Goal: Task Accomplishment & Management: Complete application form

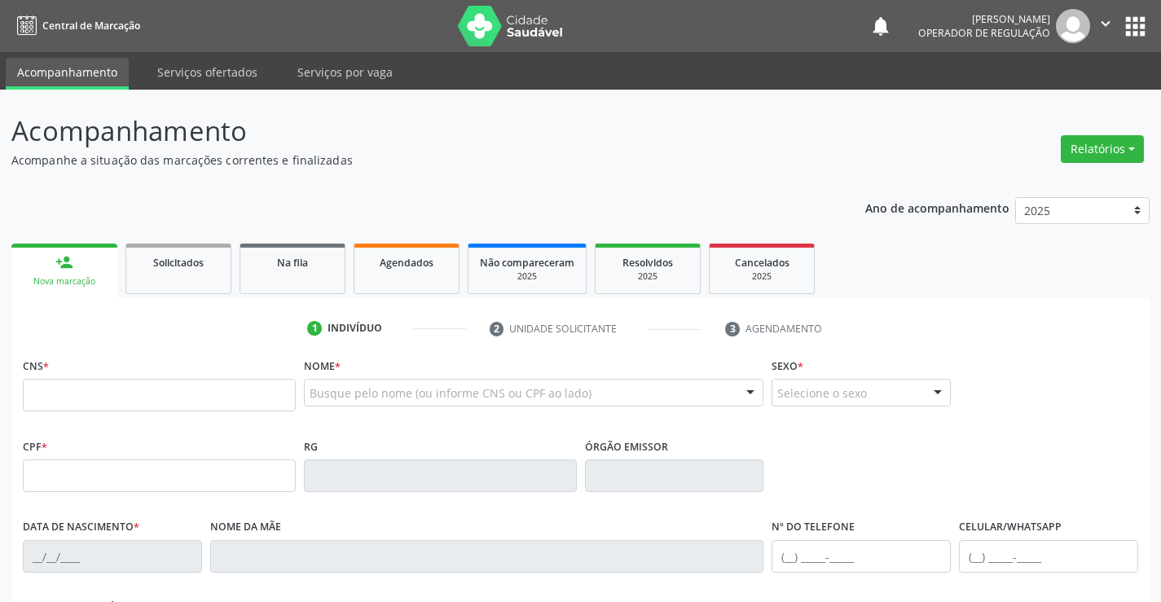
click at [40, 391] on input "text" at bounding box center [159, 395] width 273 height 33
type input "700 0054 7297 8607"
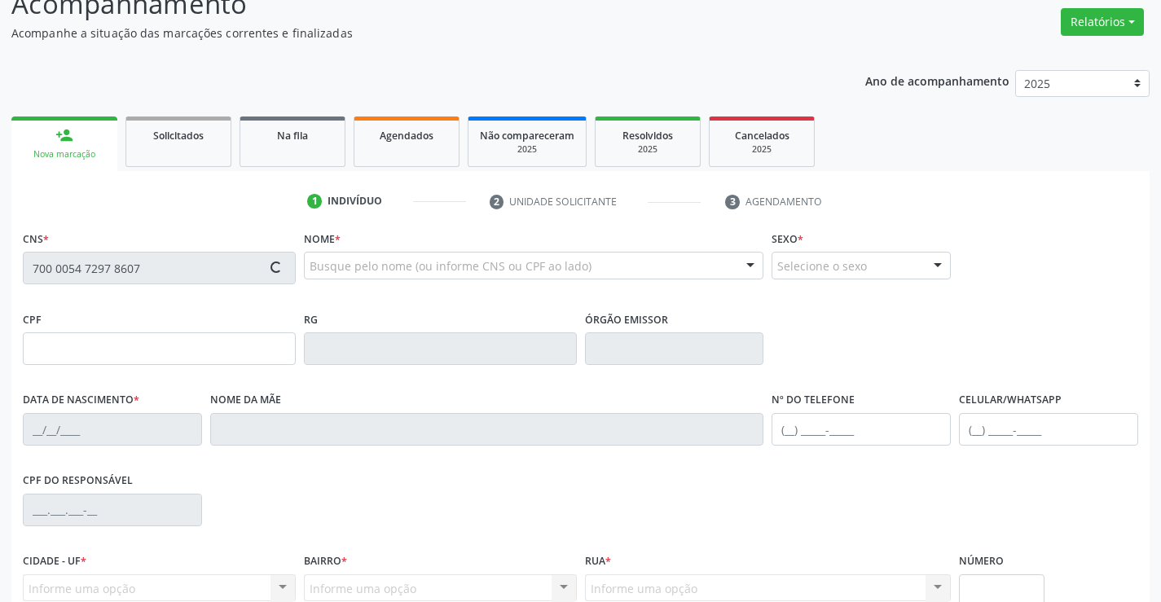
scroll to position [281, 0]
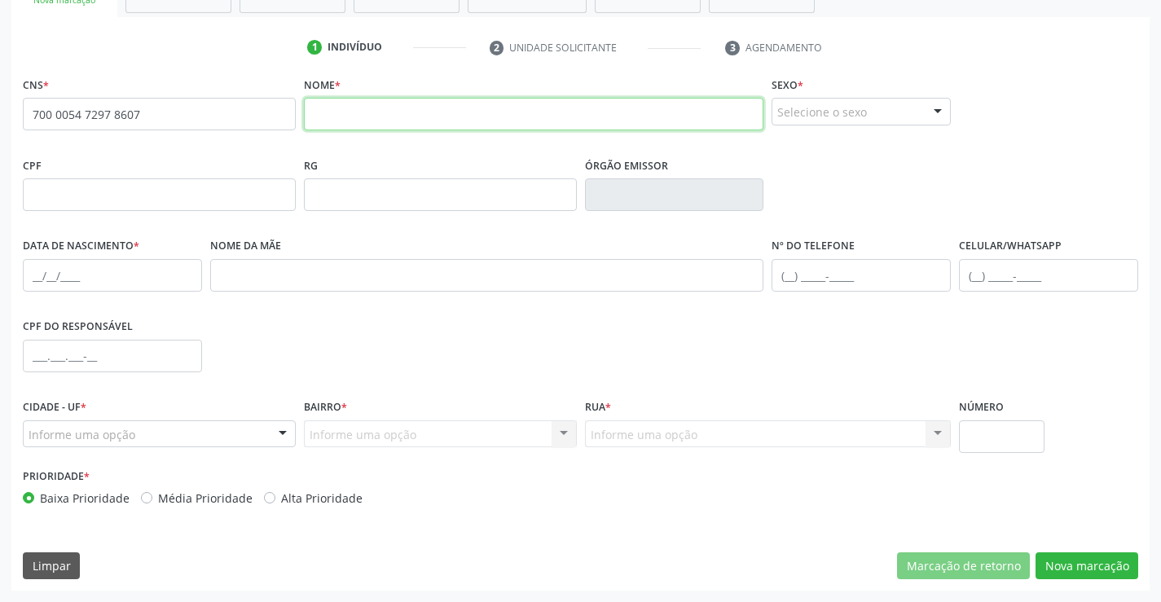
click at [350, 112] on input "text" at bounding box center [534, 114] width 460 height 33
type input "jailma [PERSON_NAME]"
click at [911, 119] on div "Selecione o sexo" at bounding box center [861, 112] width 179 height 28
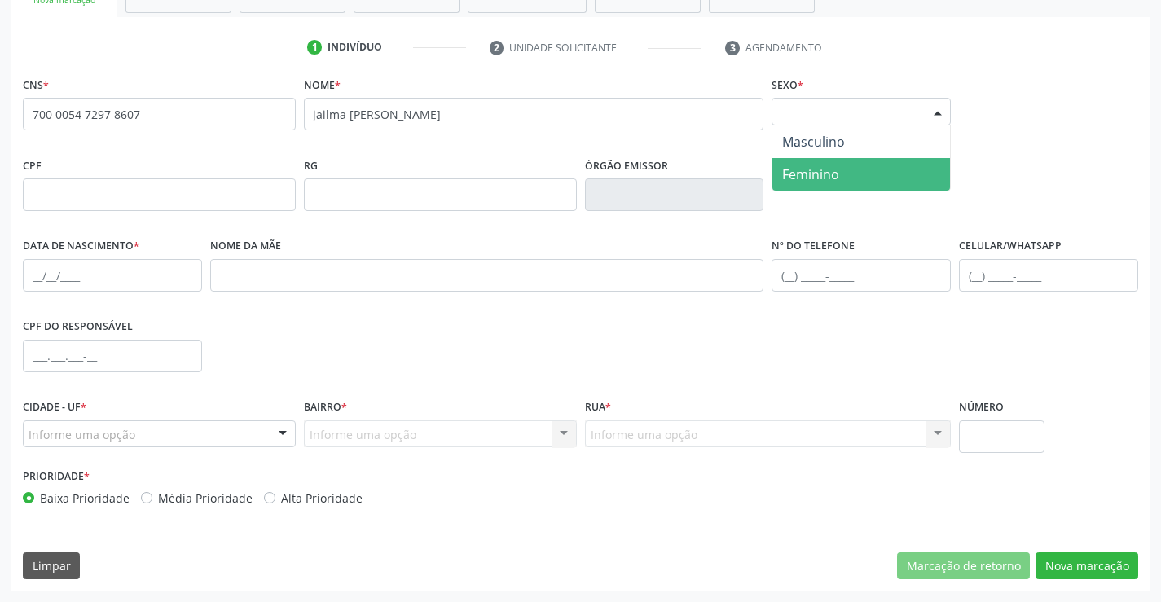
click at [809, 173] on span "Feminino" at bounding box center [810, 174] width 57 height 18
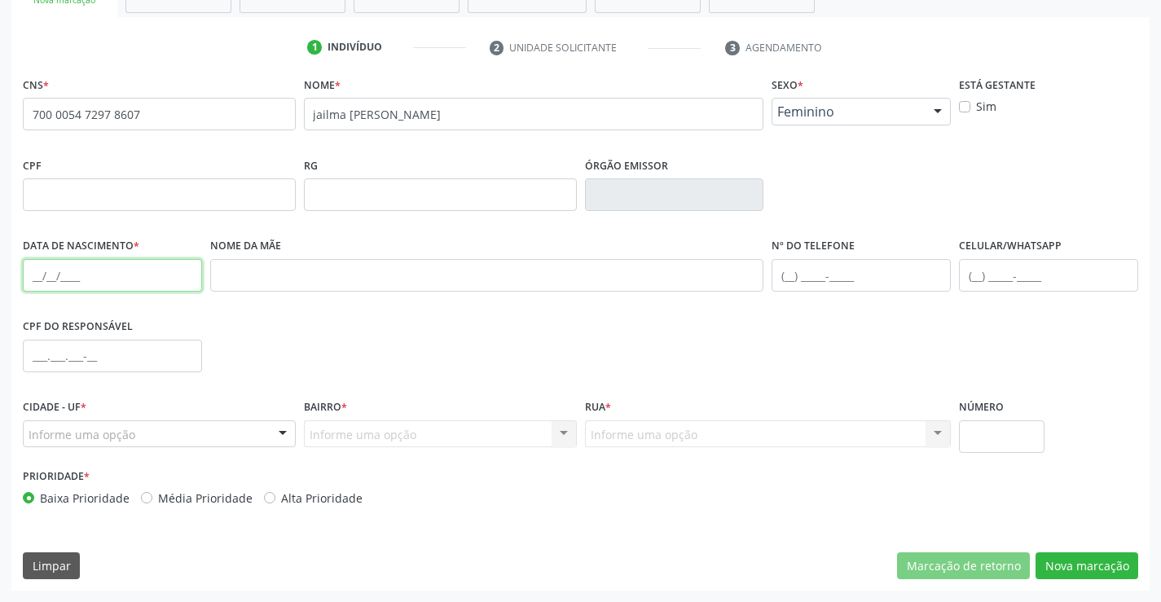
click at [36, 277] on input "text" at bounding box center [112, 275] width 179 height 33
type input "[DATE]"
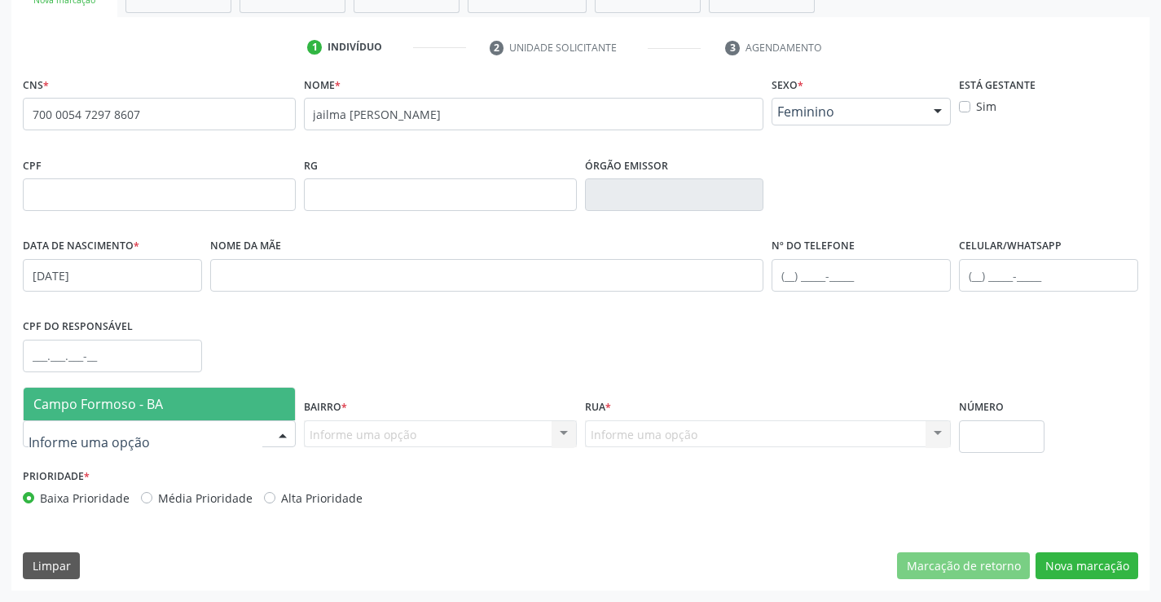
click at [222, 434] on div at bounding box center [159, 435] width 273 height 28
click at [223, 413] on span "Campo Formoso - BA" at bounding box center [159, 404] width 271 height 33
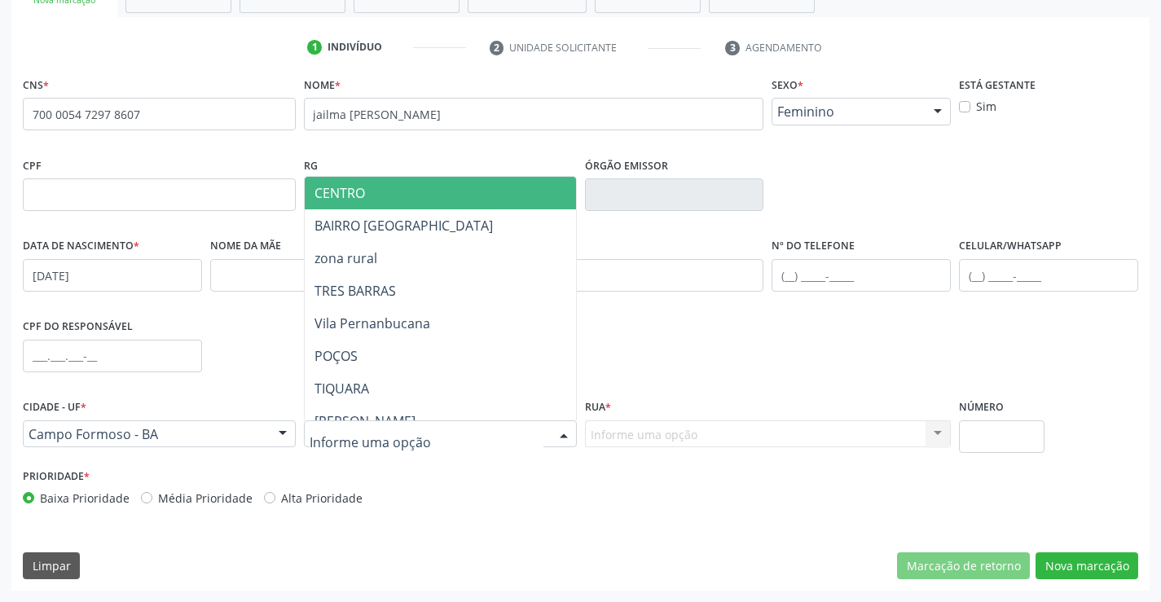
click at [563, 429] on div at bounding box center [564, 435] width 24 height 28
click at [394, 192] on span "CENTRO" at bounding box center [481, 193] width 352 height 33
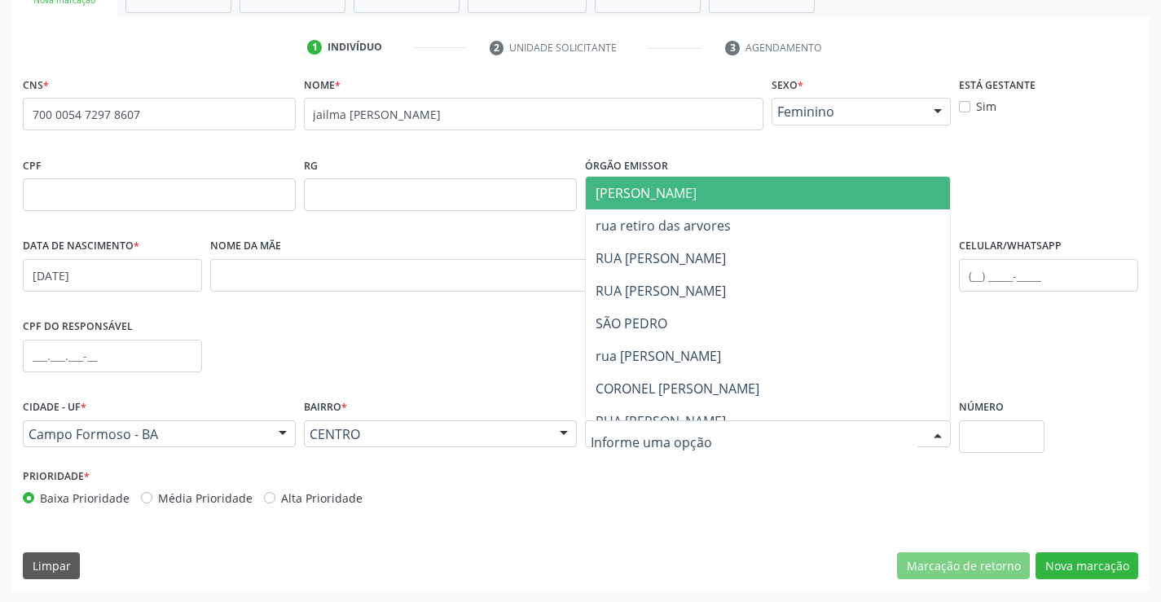
click at [830, 432] on div at bounding box center [768, 435] width 367 height 28
click at [773, 178] on span "[PERSON_NAME]" at bounding box center [782, 193] width 393 height 33
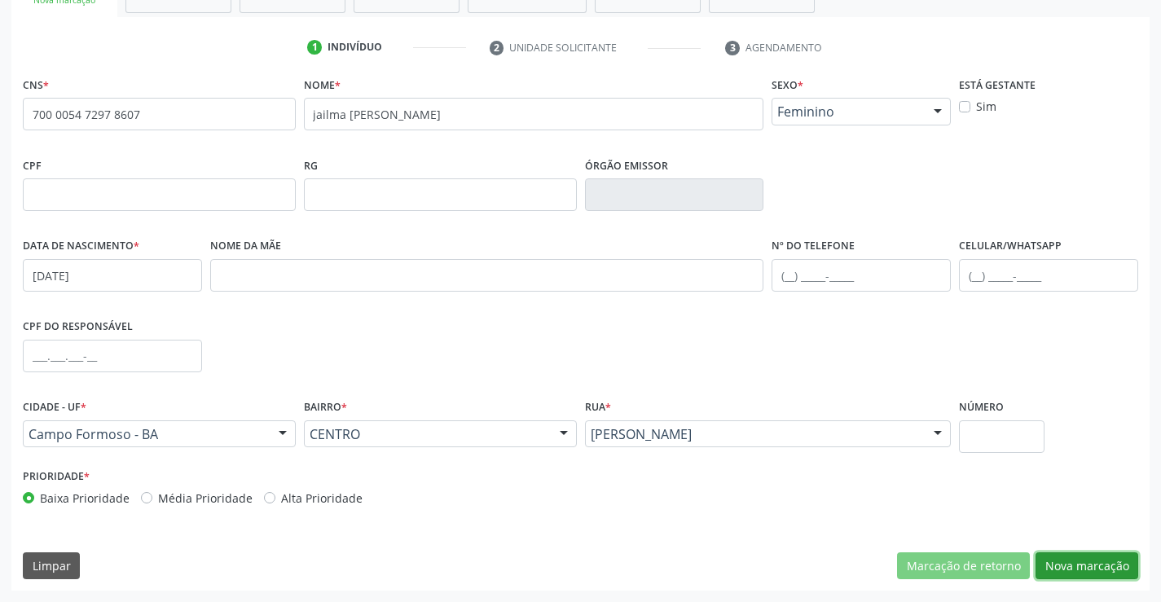
click at [1095, 566] on button "Nova marcação" at bounding box center [1087, 567] width 103 height 28
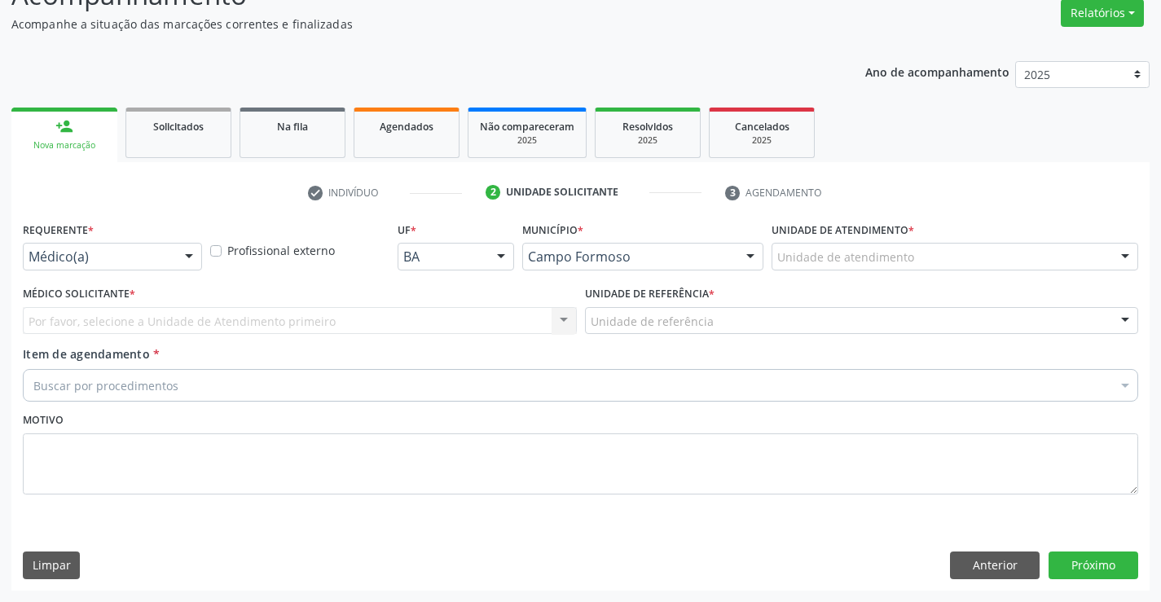
scroll to position [136, 0]
click at [184, 251] on div at bounding box center [189, 258] width 24 height 28
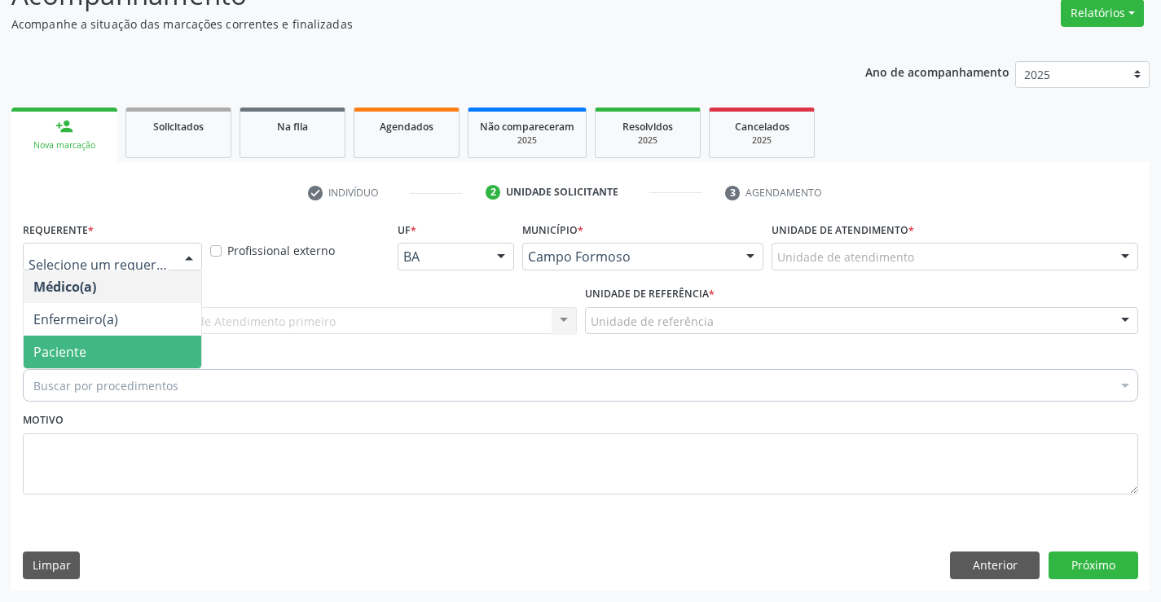
drag, startPoint x: 114, startPoint y: 337, endPoint x: 213, endPoint y: 302, distance: 104.7
click at [115, 337] on span "Paciente" at bounding box center [113, 352] width 178 height 33
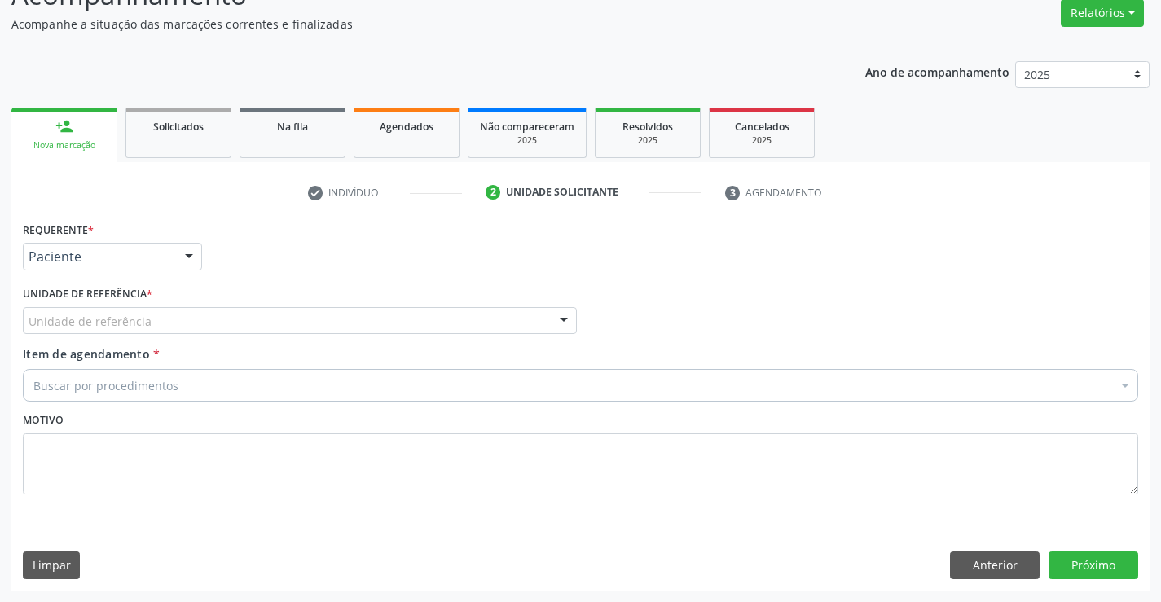
click at [231, 322] on div "Unidade de referência" at bounding box center [300, 321] width 554 height 28
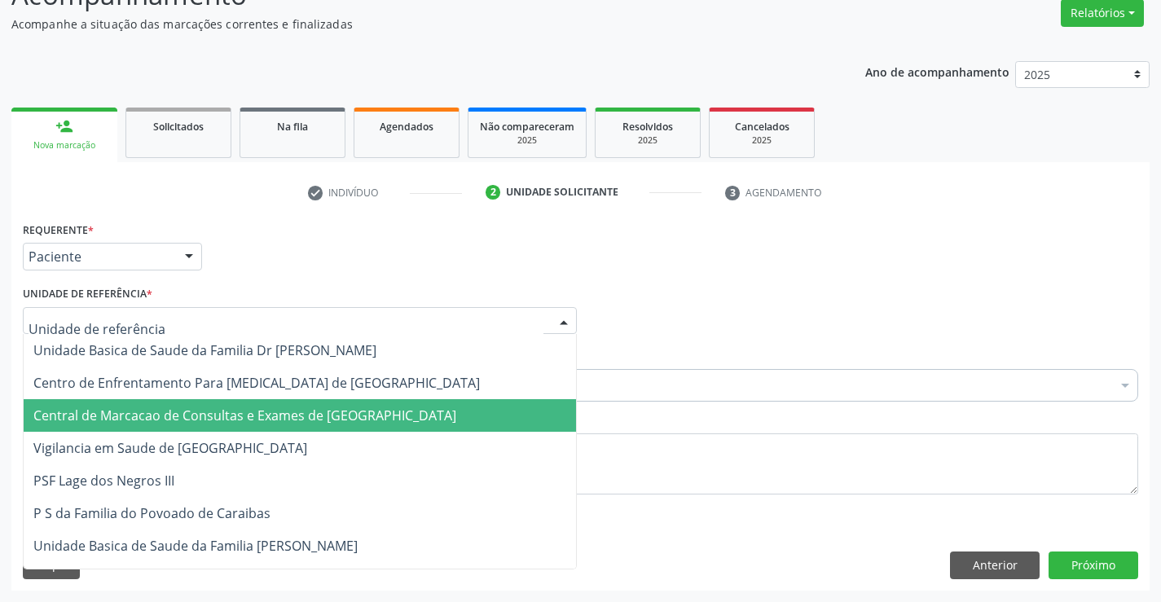
click at [258, 415] on span "Central de Marcacao de Consultas e Exames de [GEOGRAPHIC_DATA]" at bounding box center [244, 416] width 423 height 18
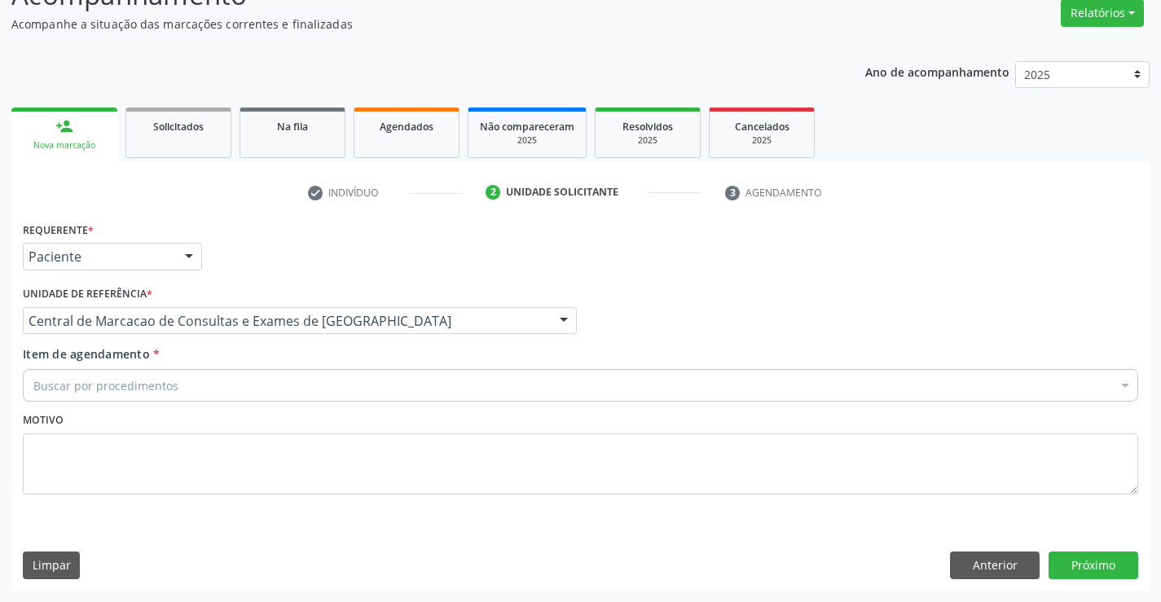
click at [280, 391] on div "Buscar por procedimentos" at bounding box center [581, 385] width 1116 height 33
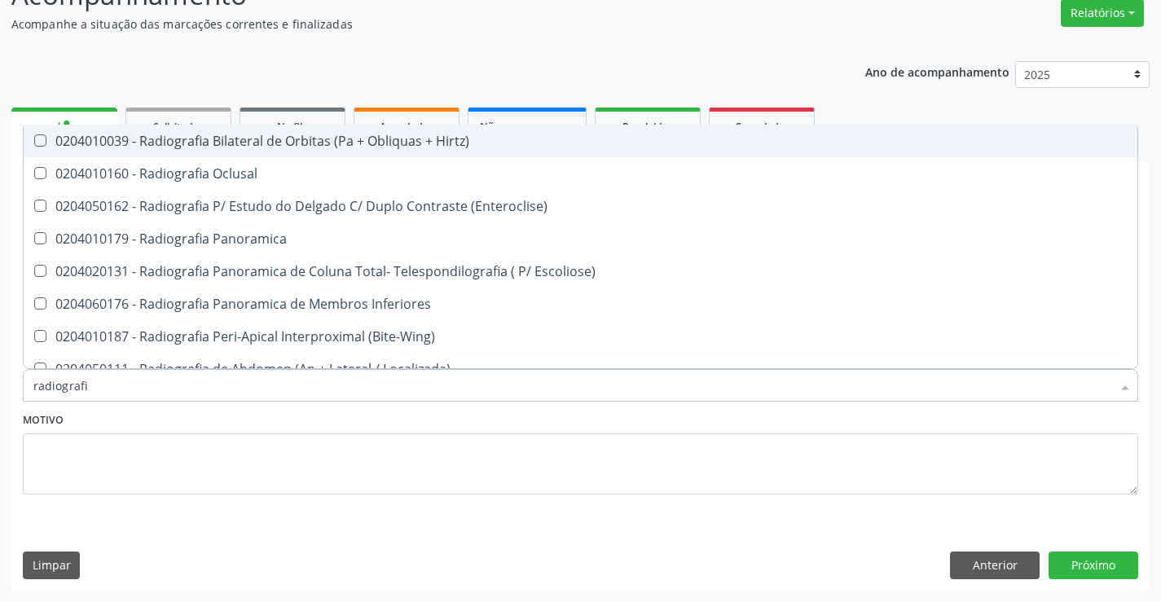
type input "radiografia"
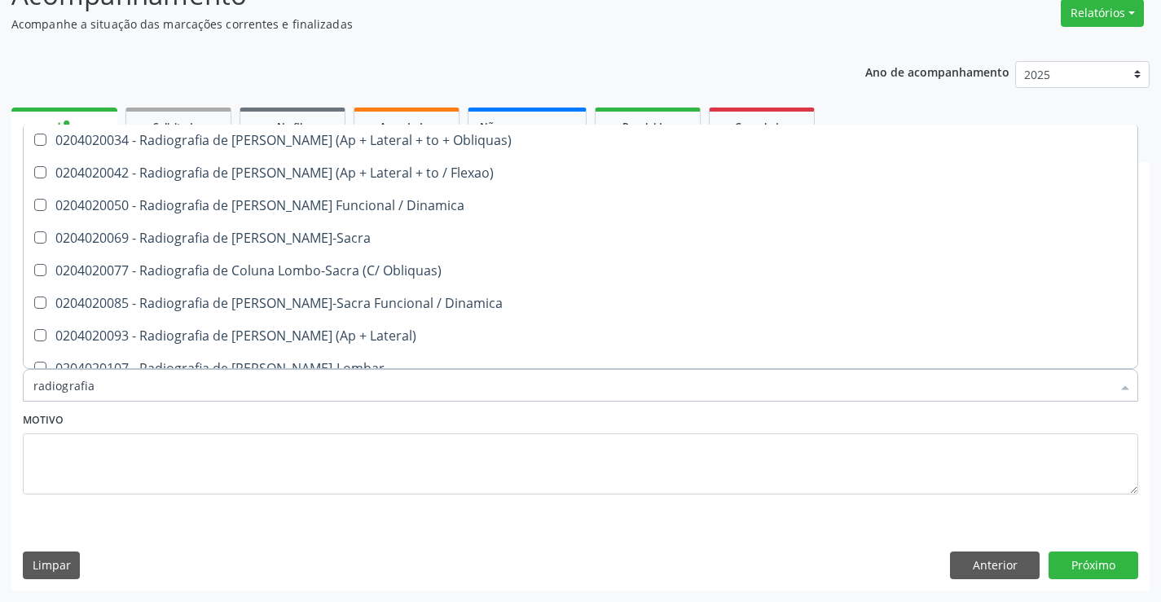
scroll to position [767, 0]
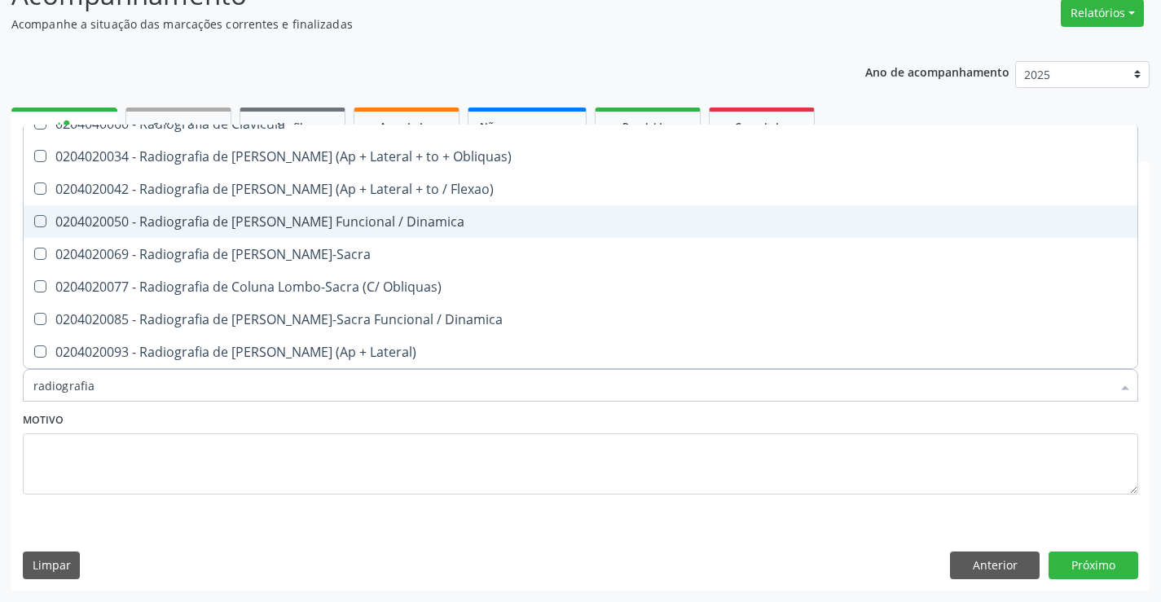
click at [329, 236] on span "0204020050 - Radiografia de [PERSON_NAME] Funcional / Dinamica" at bounding box center [581, 221] width 1114 height 33
checkbox Dinamica "true"
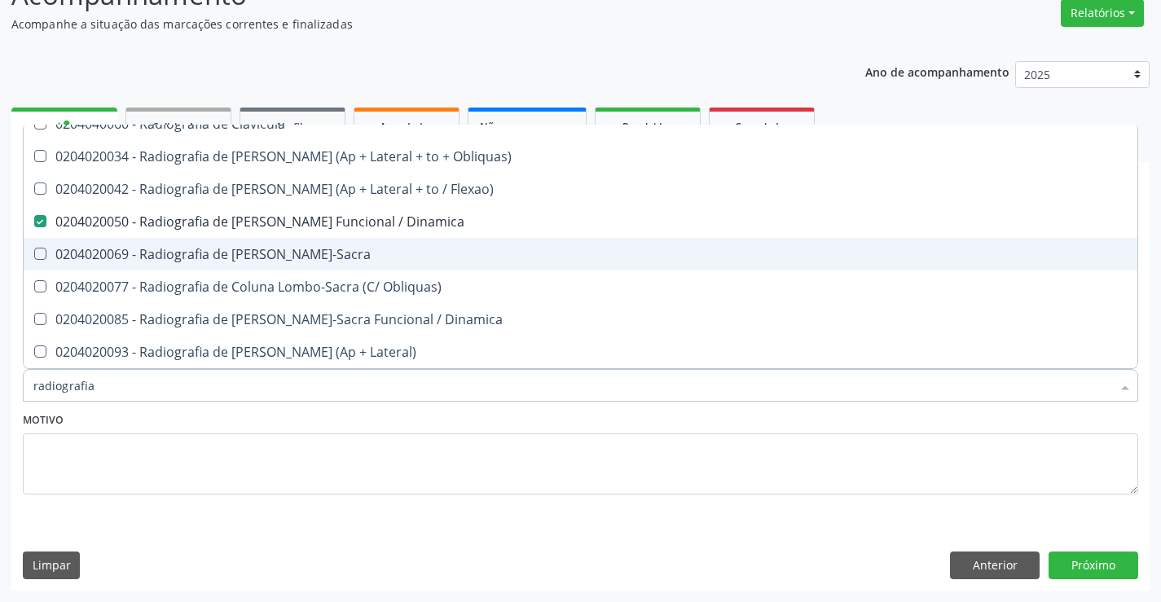
click at [316, 256] on div "0204020069 - Radiografia de [PERSON_NAME]-Sacra" at bounding box center [580, 254] width 1095 height 13
checkbox Lombo-Sacra "true"
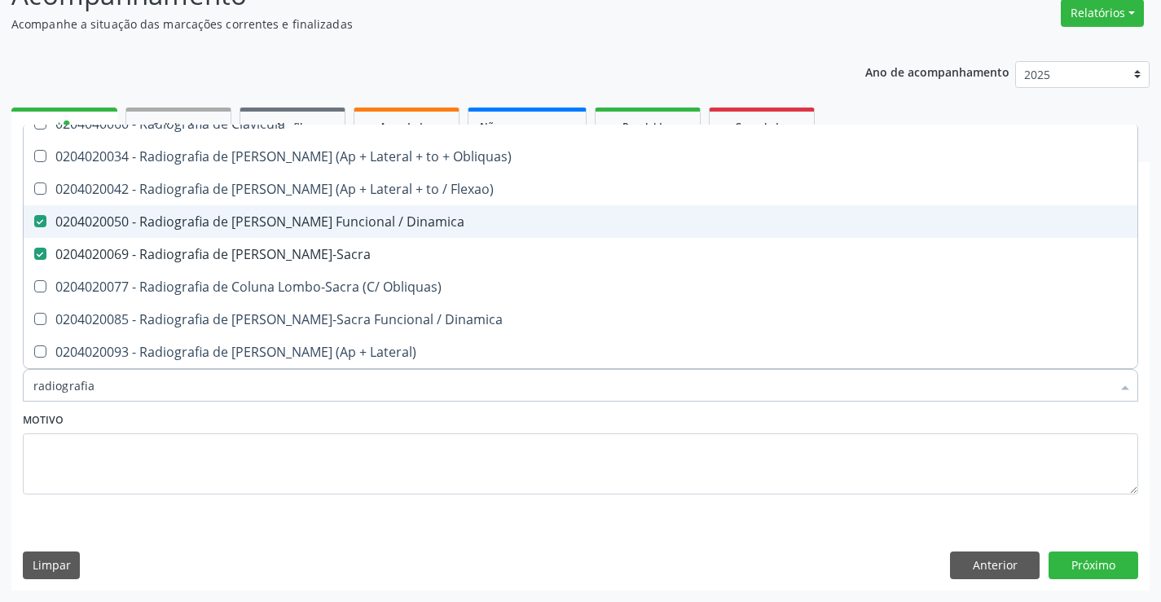
click at [333, 231] on span "0204020050 - Radiografia de [PERSON_NAME] Funcional / Dinamica" at bounding box center [581, 221] width 1114 height 33
checkbox Dinamica "false"
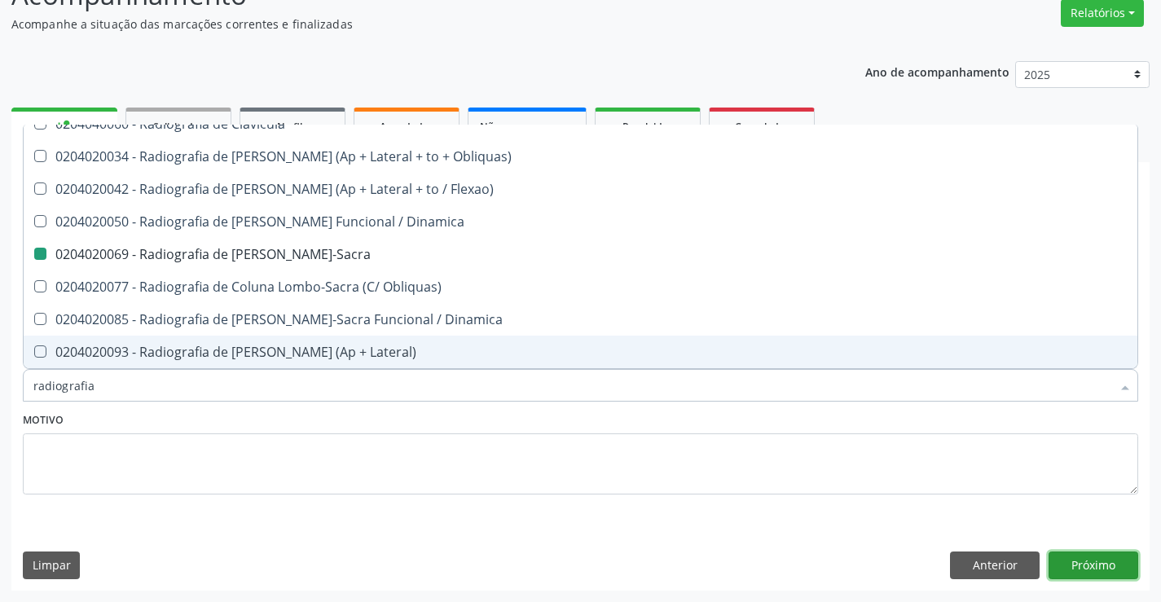
click at [1117, 567] on button "Próximo" at bounding box center [1094, 566] width 90 height 28
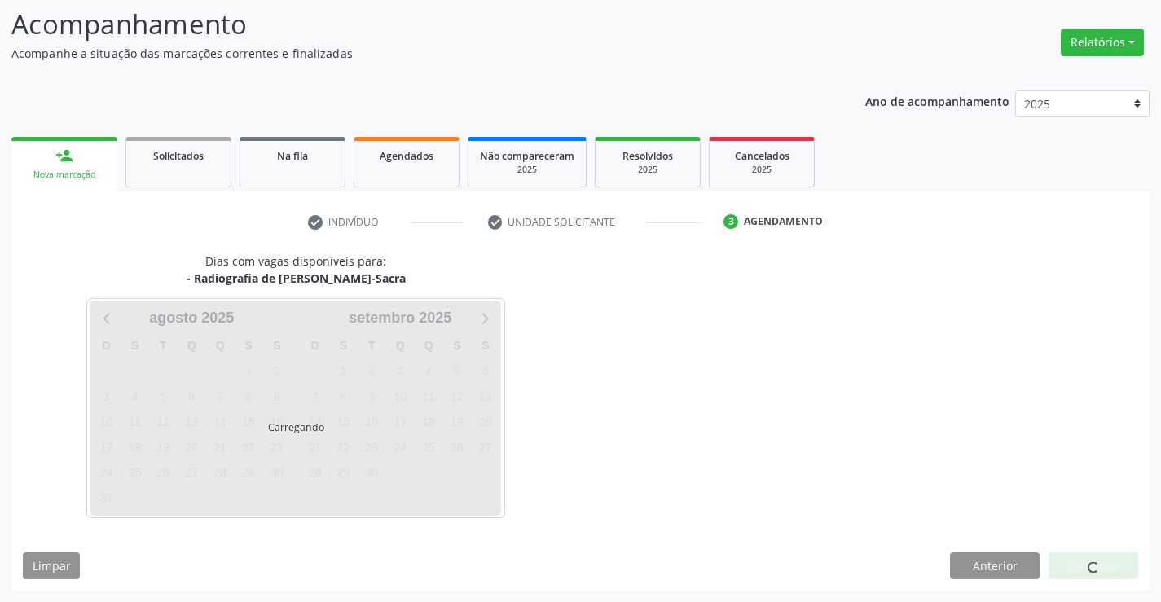
scroll to position [0, 0]
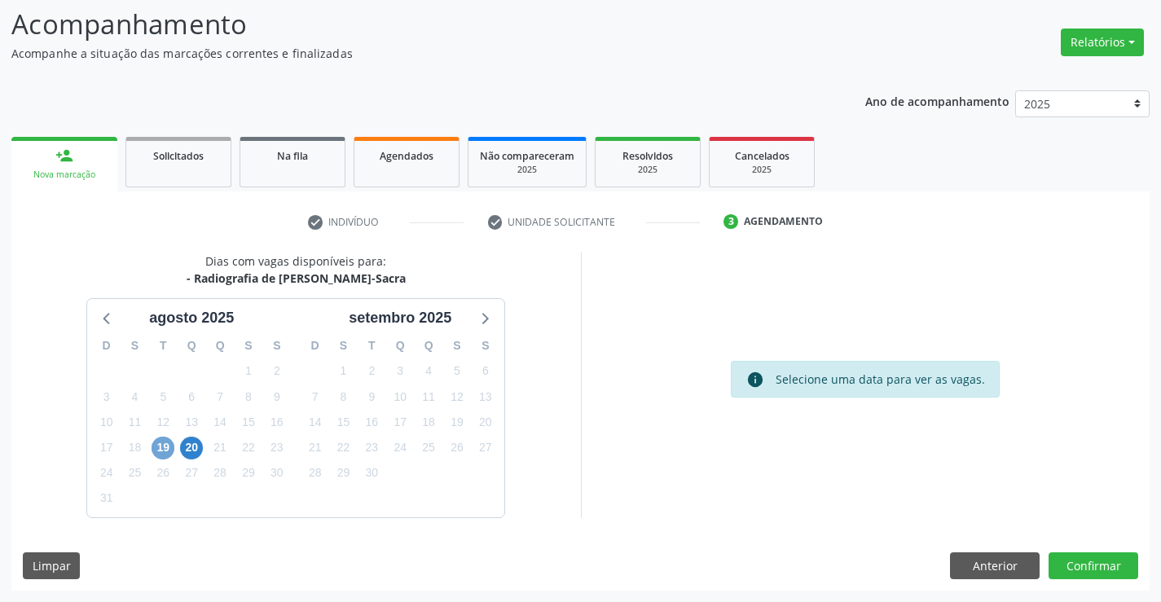
click at [169, 444] on span "19" at bounding box center [163, 448] width 23 height 23
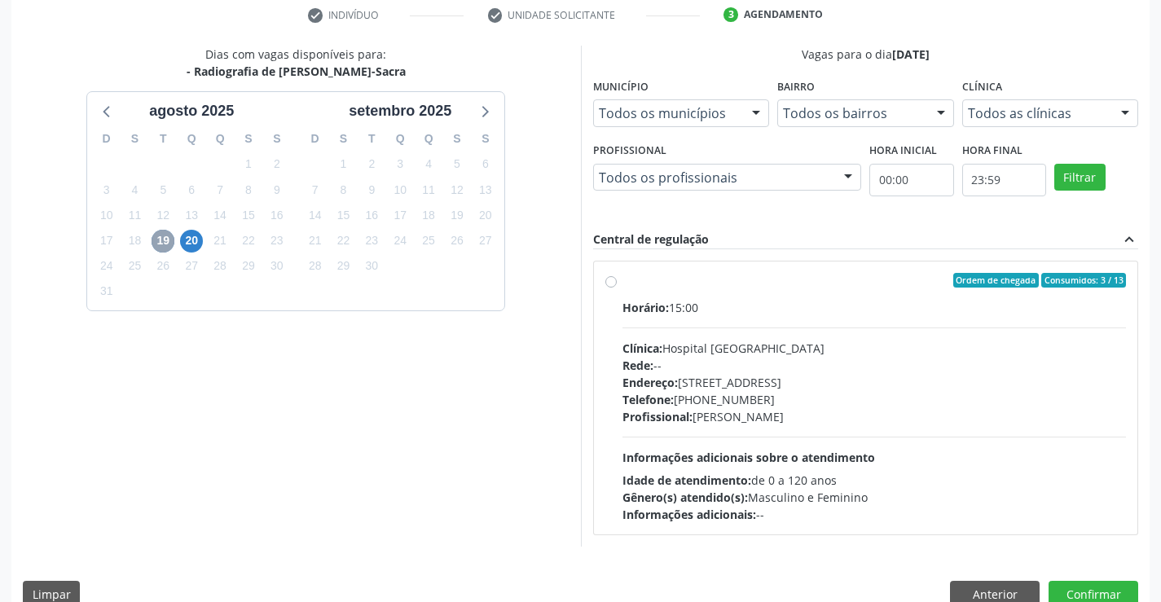
scroll to position [342, 0]
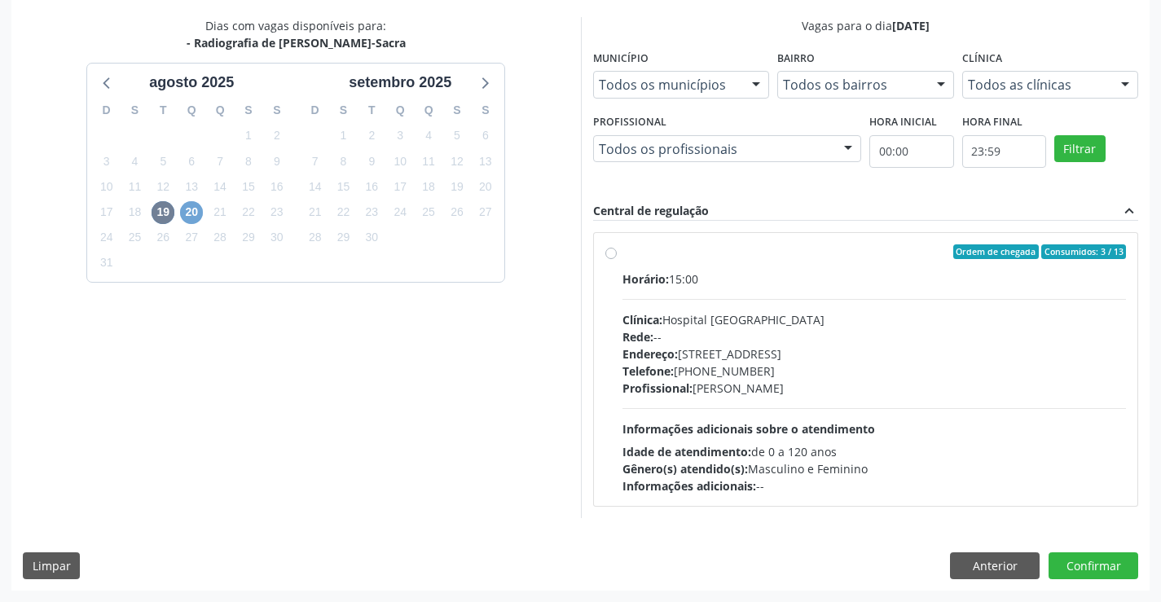
click at [185, 214] on span "20" at bounding box center [191, 212] width 23 height 23
click at [165, 209] on span "19" at bounding box center [163, 212] width 23 height 23
click at [182, 210] on span "20" at bounding box center [191, 212] width 23 height 23
click at [165, 205] on span "19" at bounding box center [163, 212] width 23 height 23
click at [760, 287] on div "Horário: 15:00" at bounding box center [875, 279] width 504 height 17
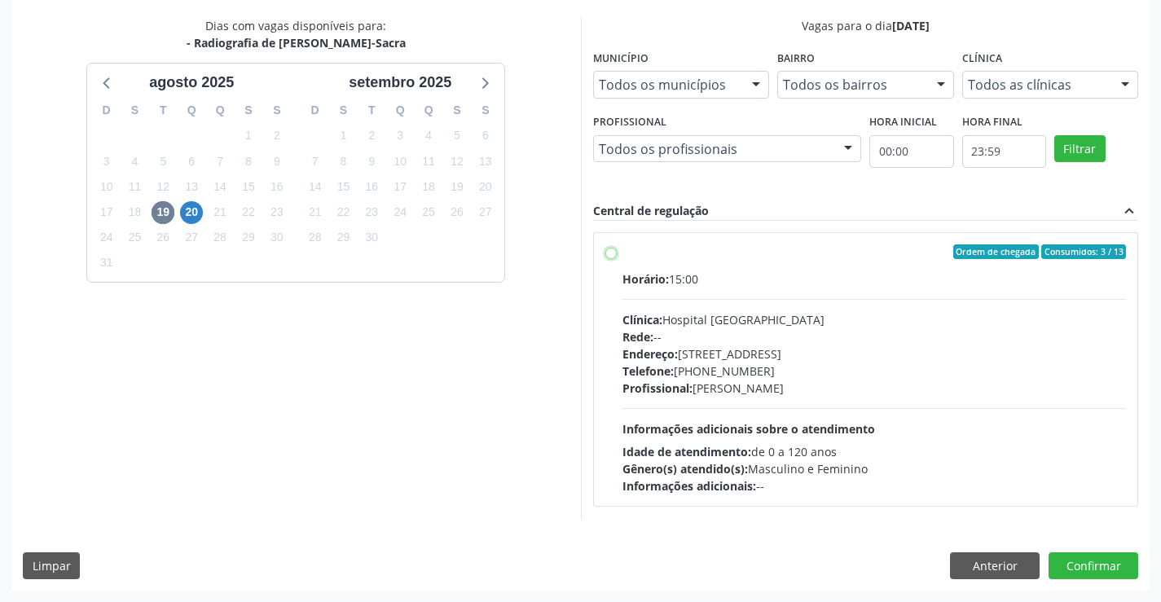
click at [617, 259] on input "Ordem de chegada Consumidos: 3 / 13 Horário: 15:00 Clínica: Hospital [GEOGRAPHI…" at bounding box center [611, 251] width 11 height 15
radio input "true"
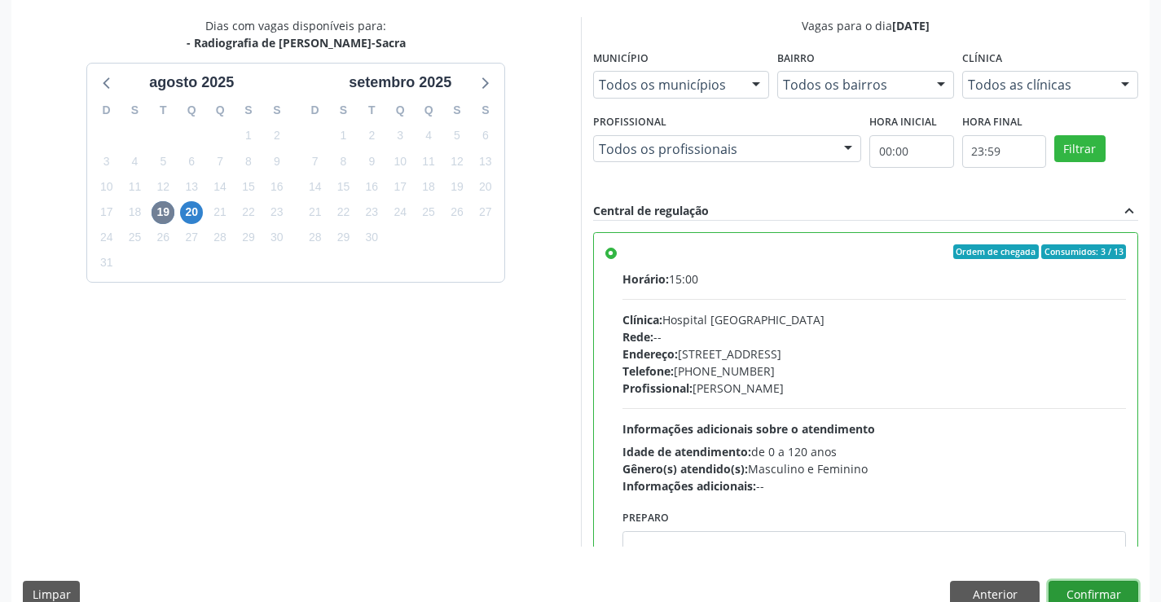
click at [1117, 597] on button "Confirmar" at bounding box center [1094, 595] width 90 height 28
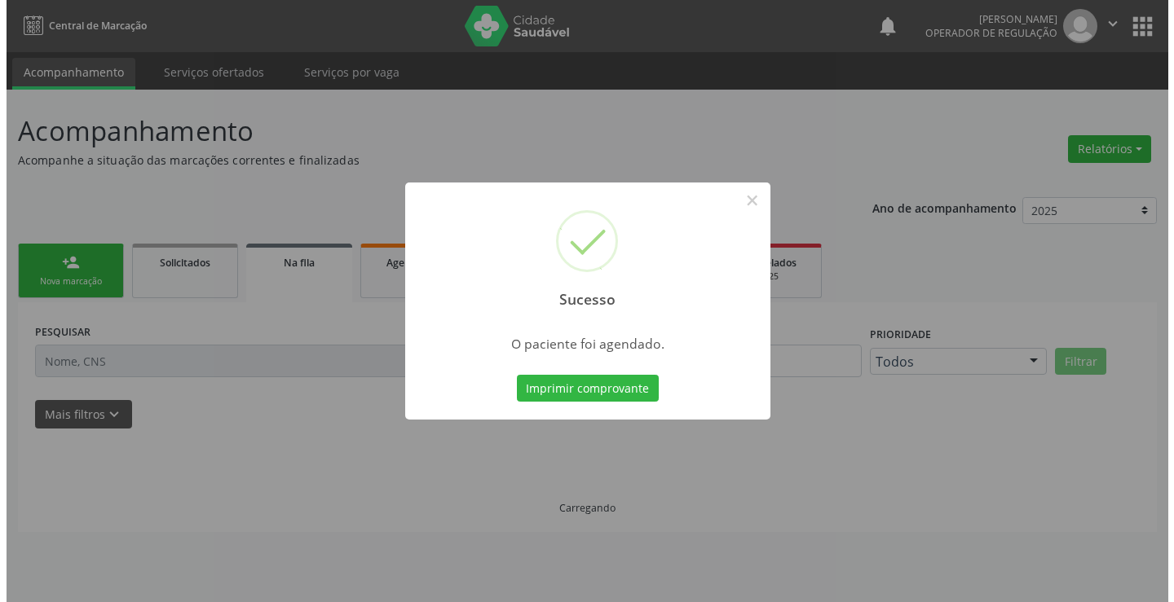
scroll to position [0, 0]
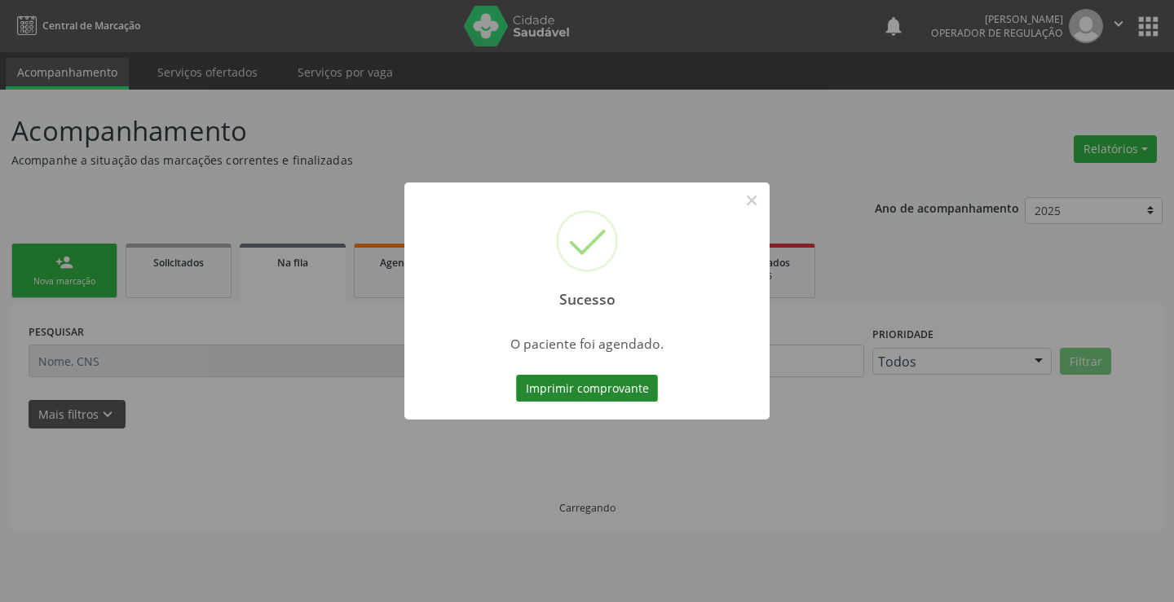
click at [633, 381] on button "Imprimir comprovante" at bounding box center [587, 389] width 142 height 28
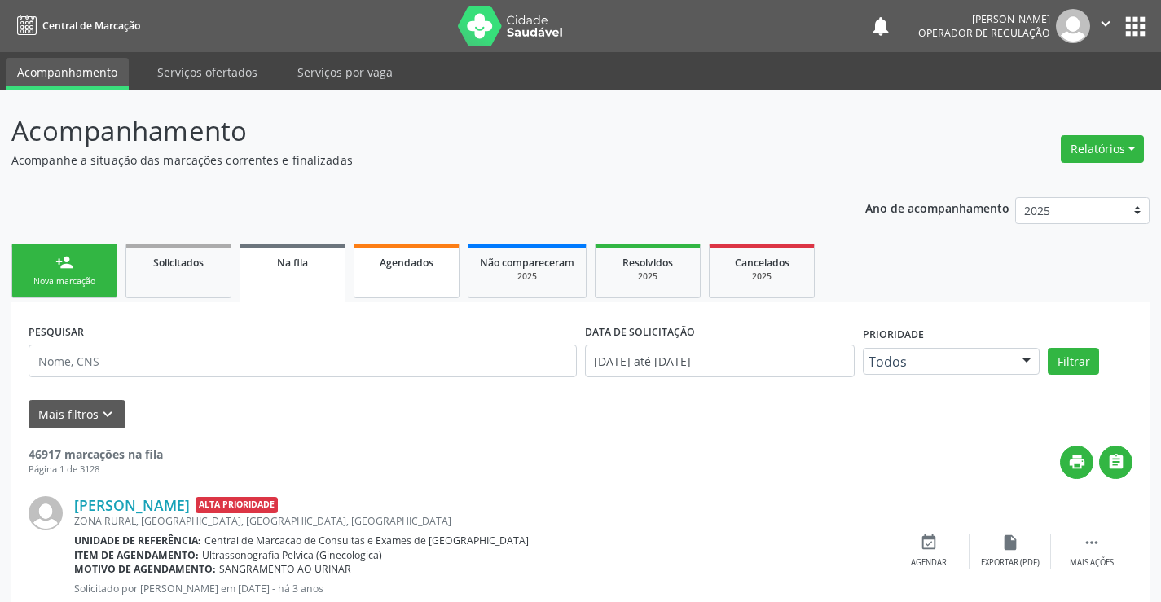
click at [422, 254] on div "Agendados" at bounding box center [406, 261] width 81 height 17
select select "7"
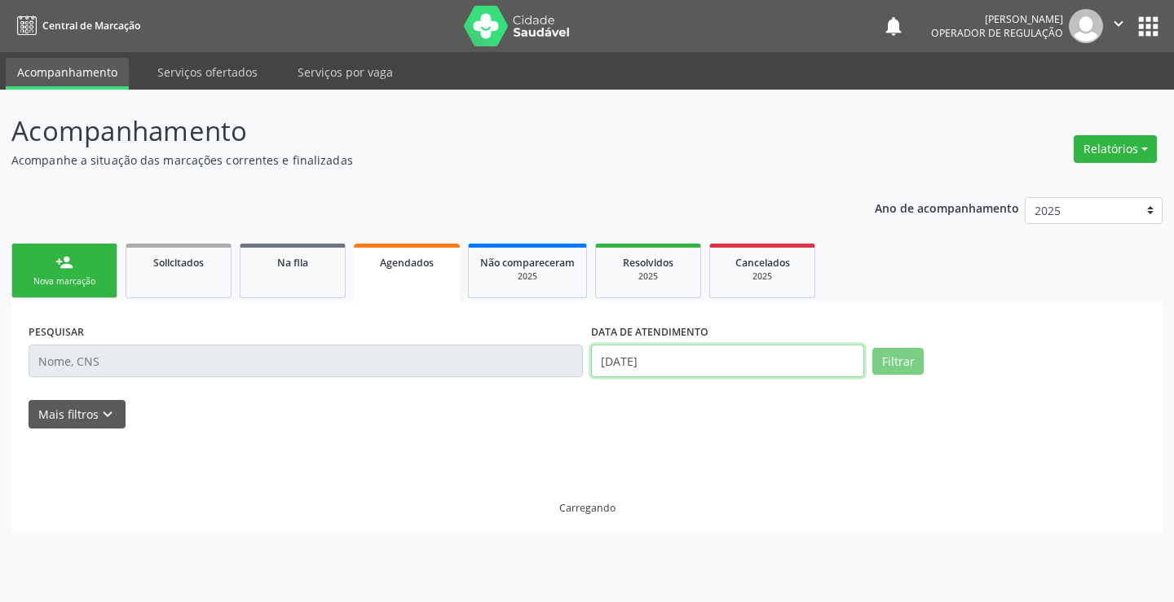
click at [682, 359] on input "[DATE]" at bounding box center [727, 361] width 273 height 33
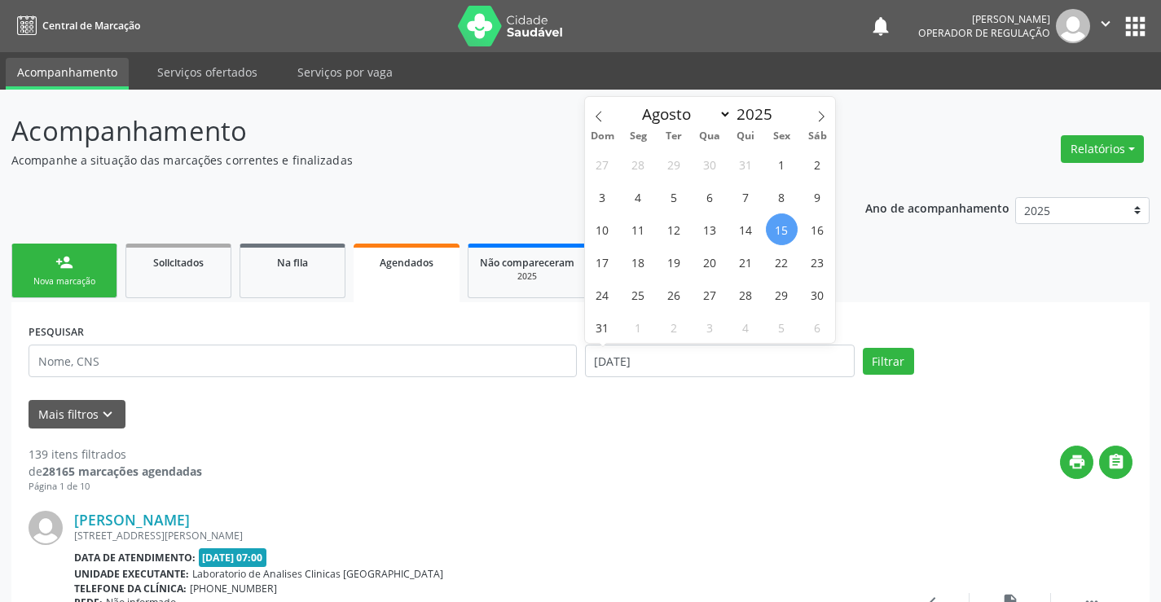
click at [434, 282] on link "Agendados" at bounding box center [407, 273] width 106 height 59
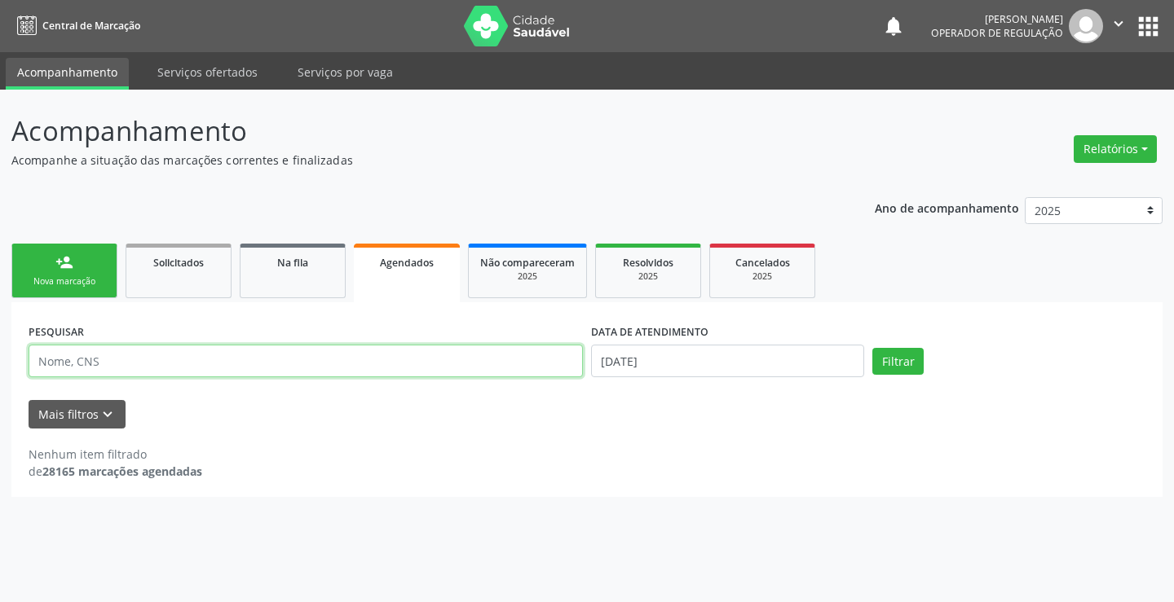
click at [535, 362] on input "text" at bounding box center [306, 361] width 554 height 33
type input "702309112698111"
click at [893, 355] on button "Filtrar" at bounding box center [897, 362] width 51 height 28
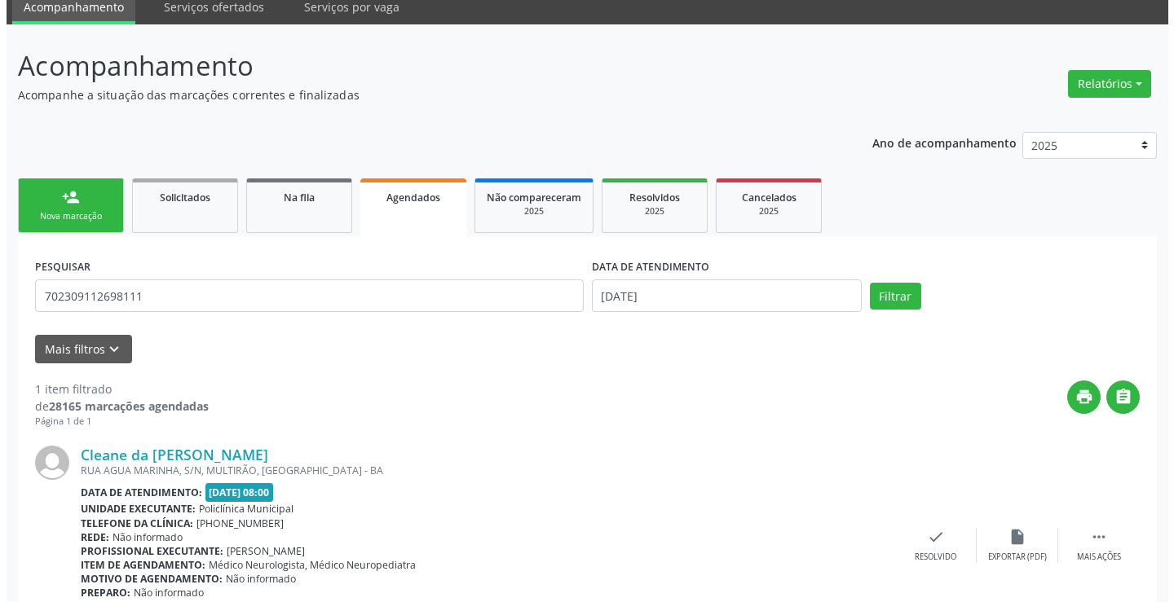
scroll to position [154, 0]
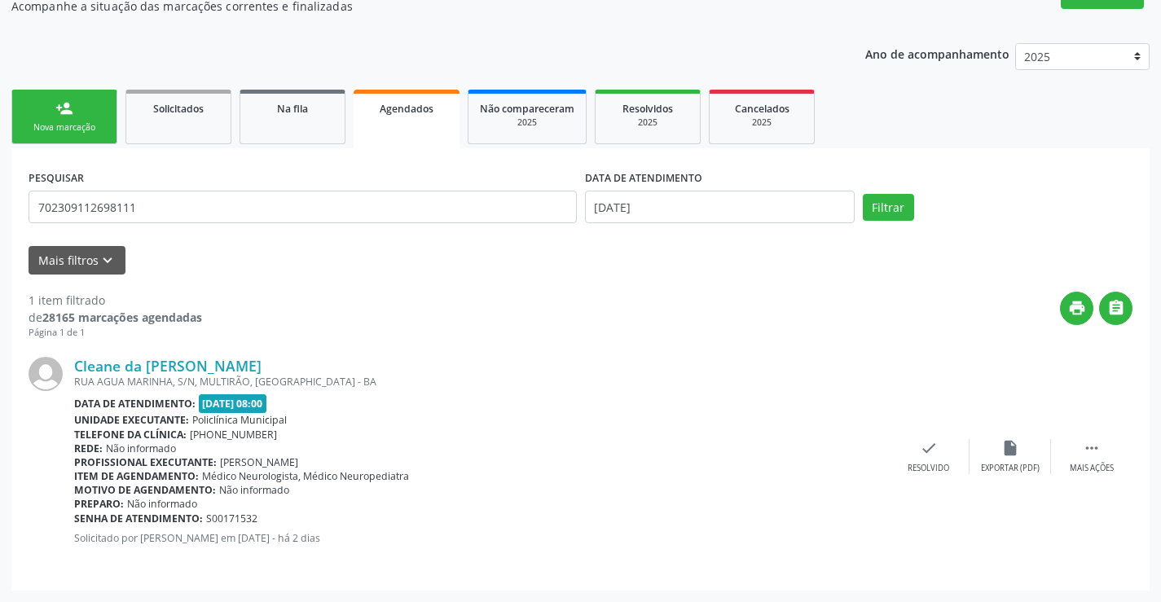
click at [1089, 438] on div "Cleane da [PERSON_NAME] [GEOGRAPHIC_DATA], S/N, MULTIRÃO, [GEOGRAPHIC_DATA] Dat…" at bounding box center [581, 457] width 1104 height 234
click at [1091, 447] on icon "" at bounding box center [1092, 448] width 18 height 18
click at [826, 452] on div "cancel Cancelar" at bounding box center [847, 456] width 81 height 35
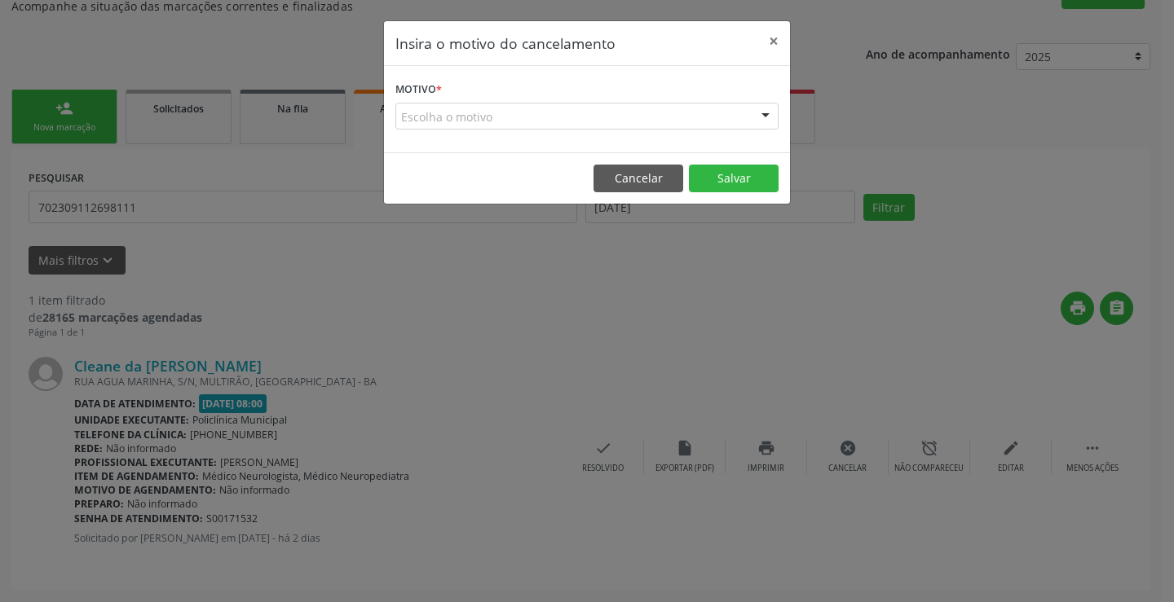
click at [668, 115] on div "Escolha o motivo" at bounding box center [586, 117] width 383 height 28
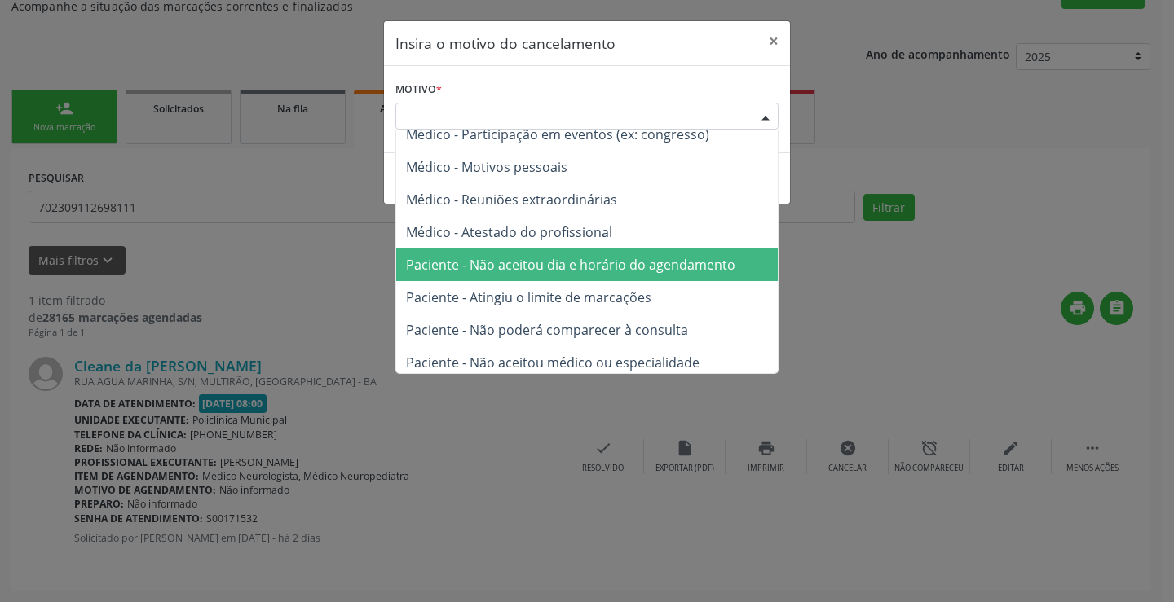
scroll to position [82, 0]
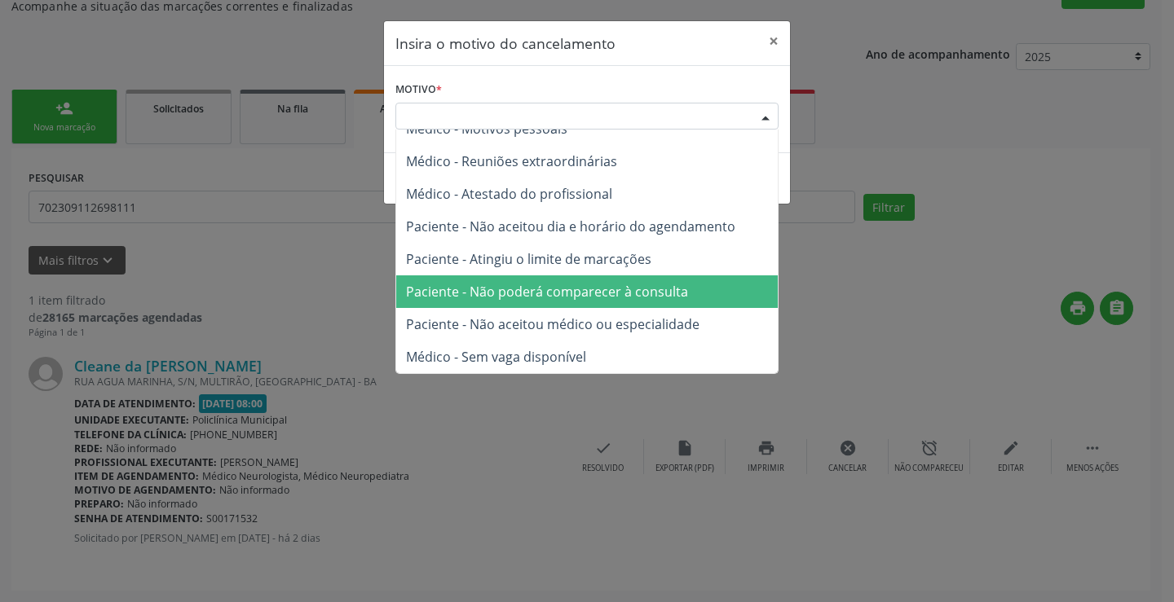
click at [583, 288] on span "Paciente - Não poderá comparecer à consulta" at bounding box center [547, 292] width 282 height 18
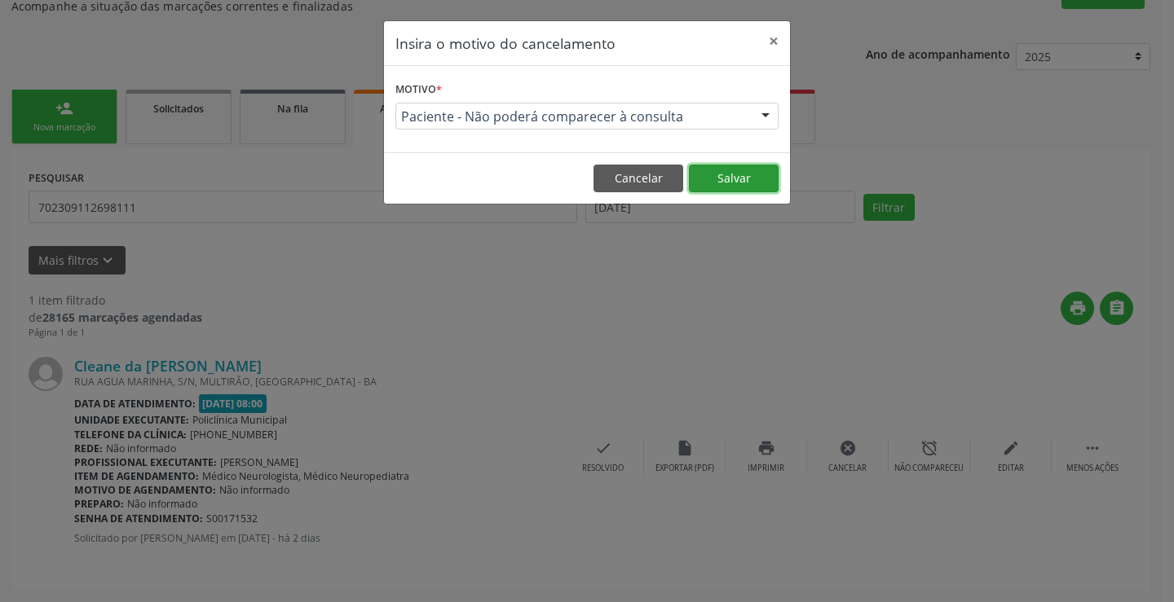
click at [728, 170] on button "Salvar" at bounding box center [734, 179] width 90 height 28
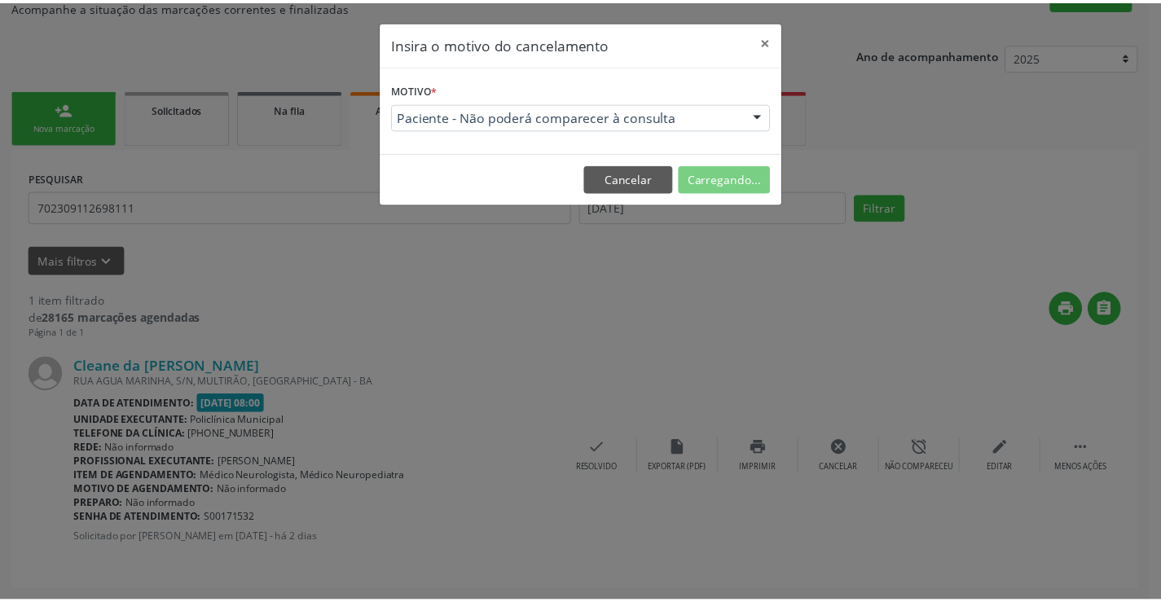
scroll to position [0, 0]
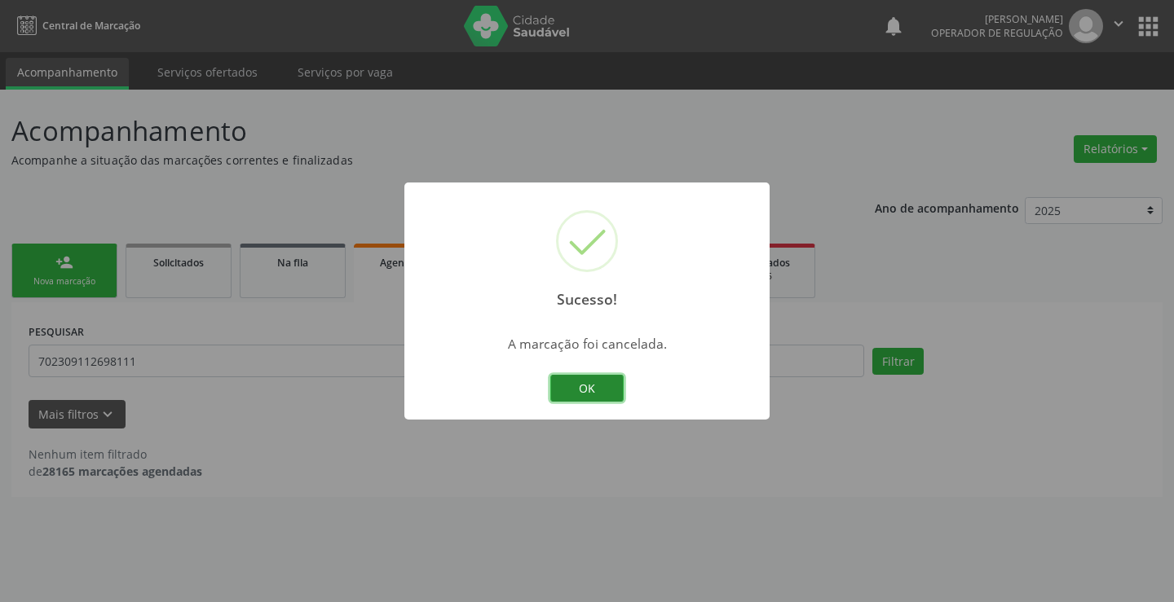
click at [606, 383] on button "OK" at bounding box center [586, 389] width 73 height 28
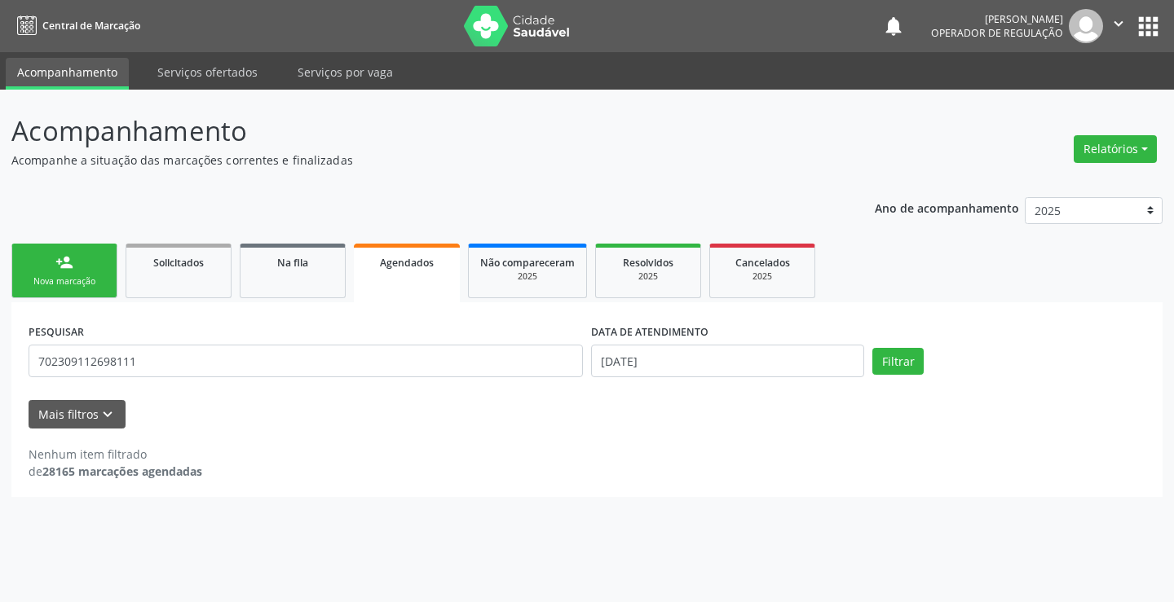
click at [75, 268] on link "person_add Nova marcação" at bounding box center [64, 271] width 106 height 55
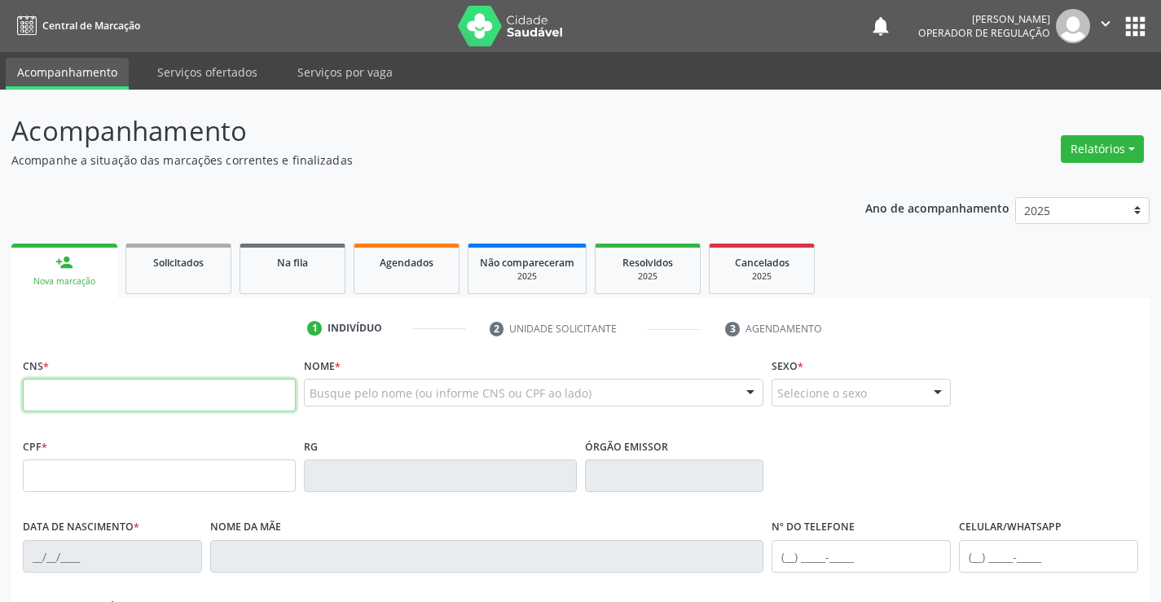
click at [191, 400] on input "text" at bounding box center [159, 395] width 273 height 33
type input "702 6002 8719 0647"
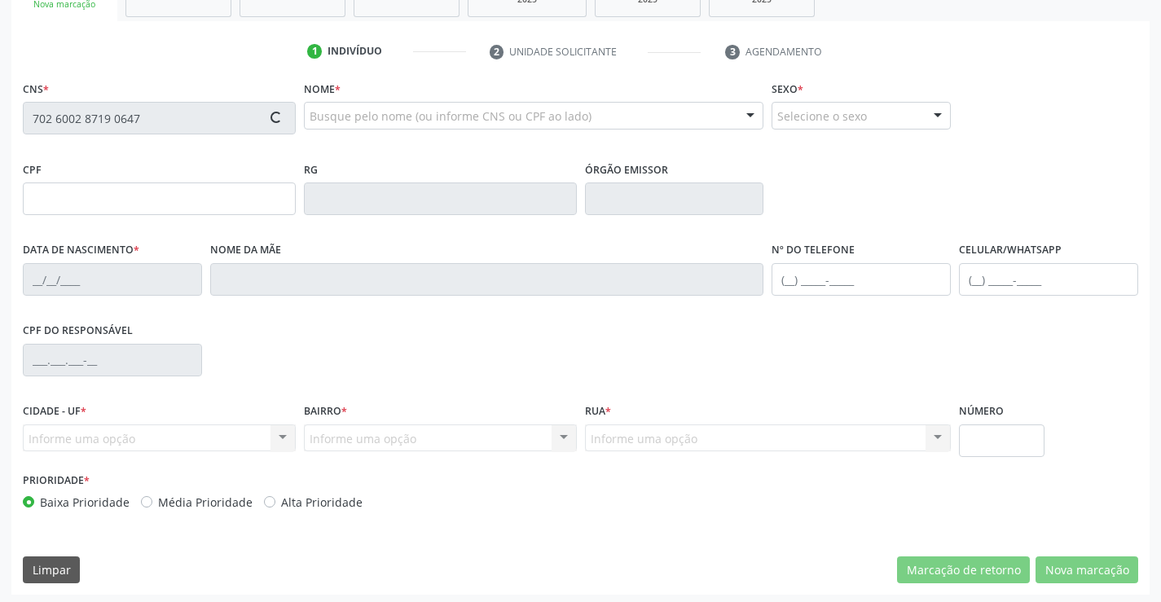
scroll to position [281, 0]
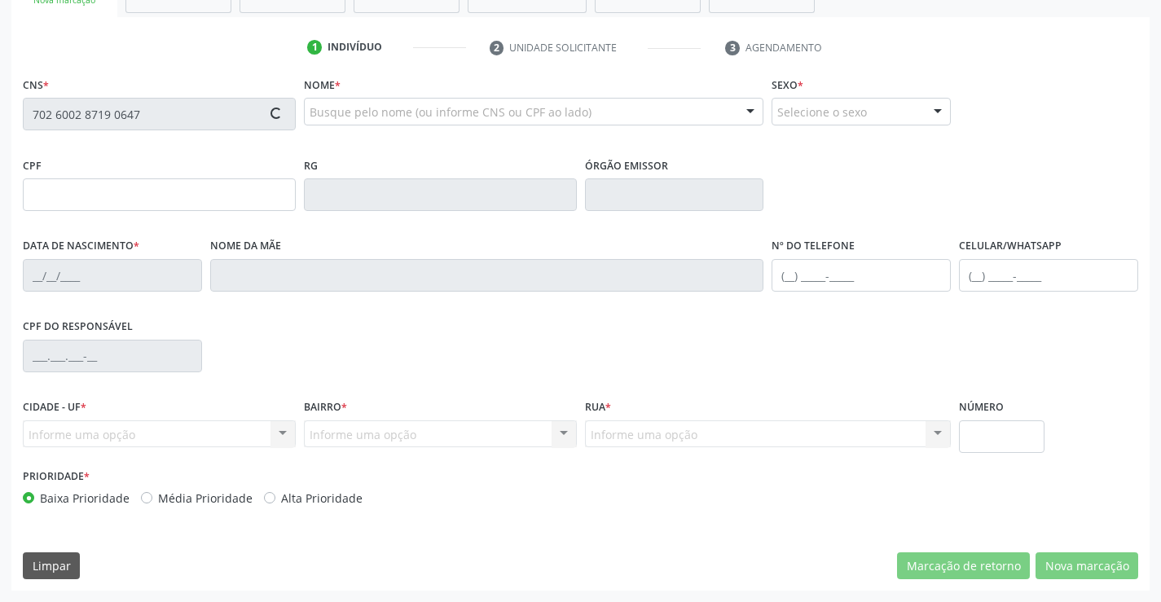
type input "361094498"
type input "[DATE]"
type input "[PHONE_NUMBER]"
type input "318.662.428-22"
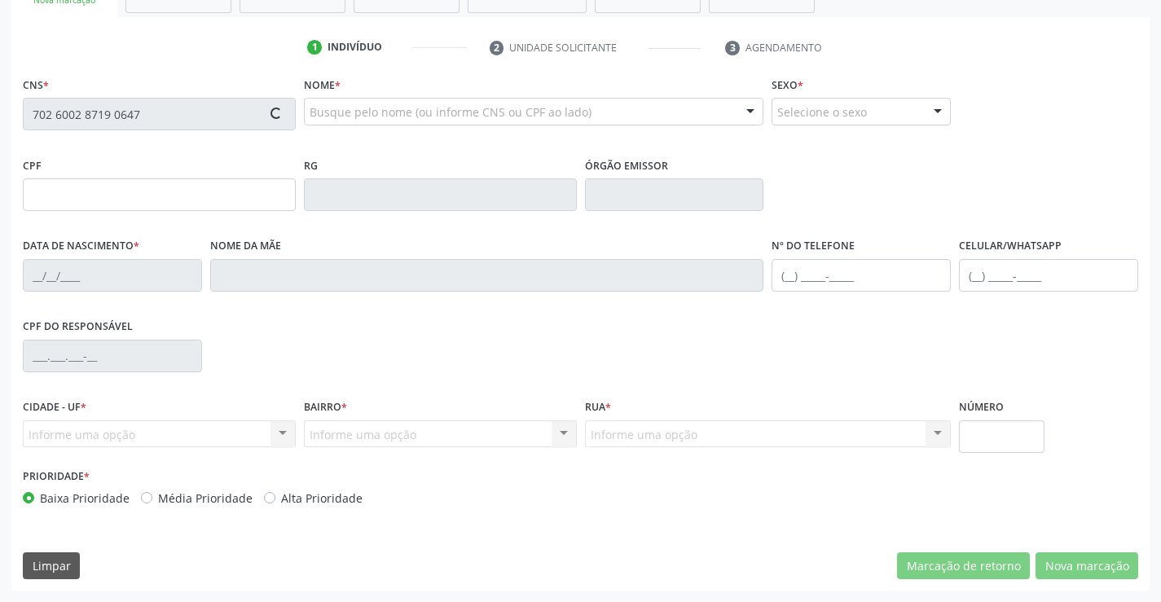
type input "S/N"
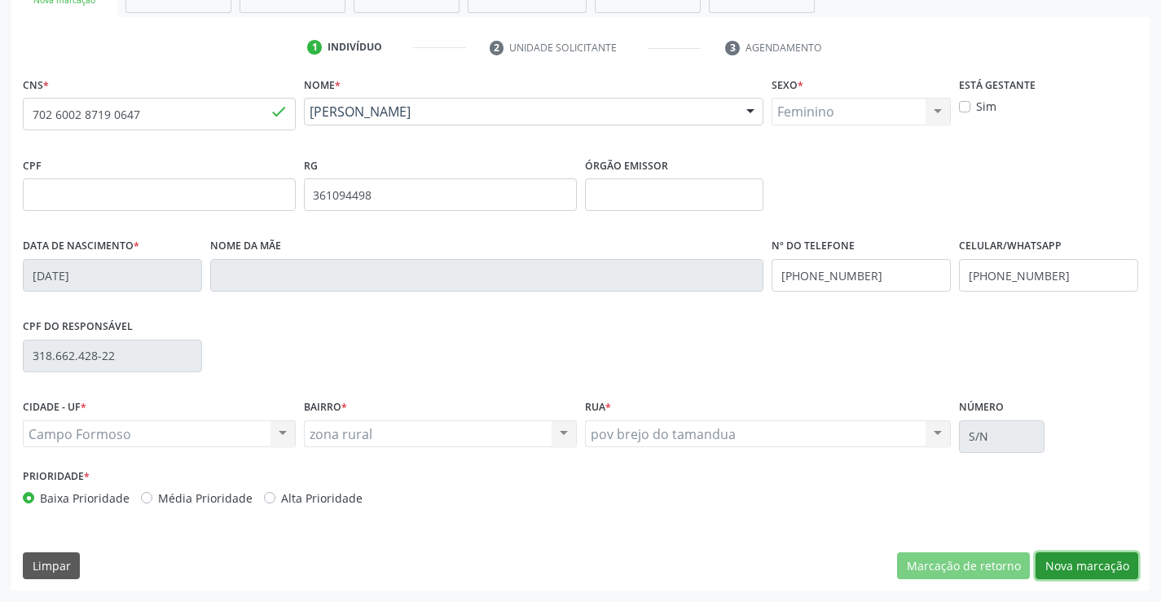
click at [1078, 566] on button "Nova marcação" at bounding box center [1087, 567] width 103 height 28
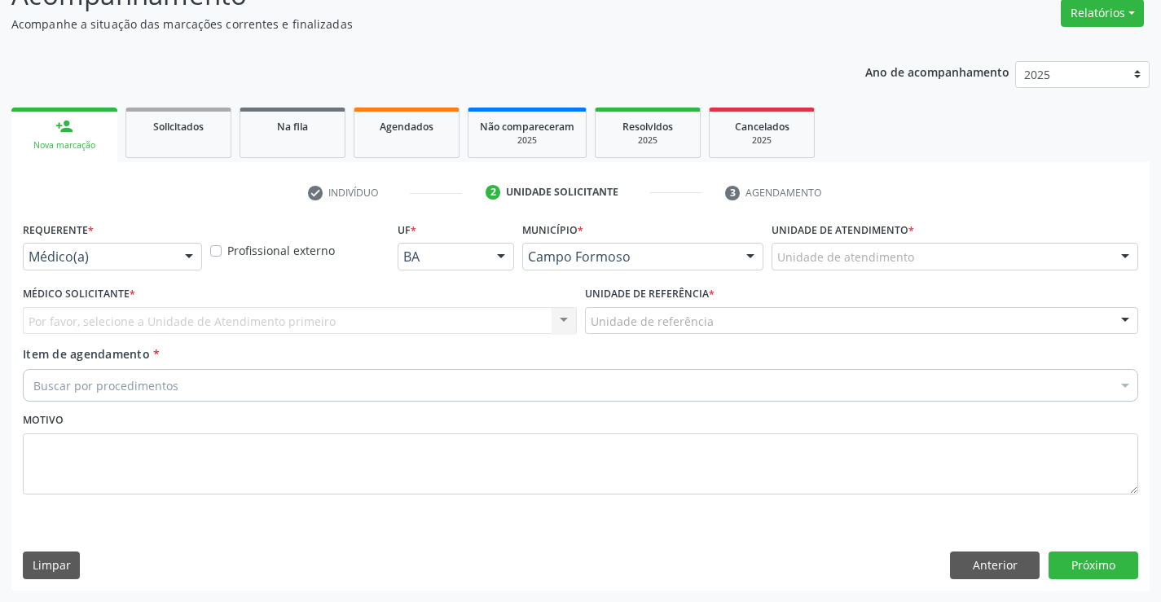
click at [189, 237] on div "Requerente * Médico(a) Médico(a) Enfermeiro(a) Paciente Nenhum resultado encont…" at bounding box center [112, 244] width 179 height 52
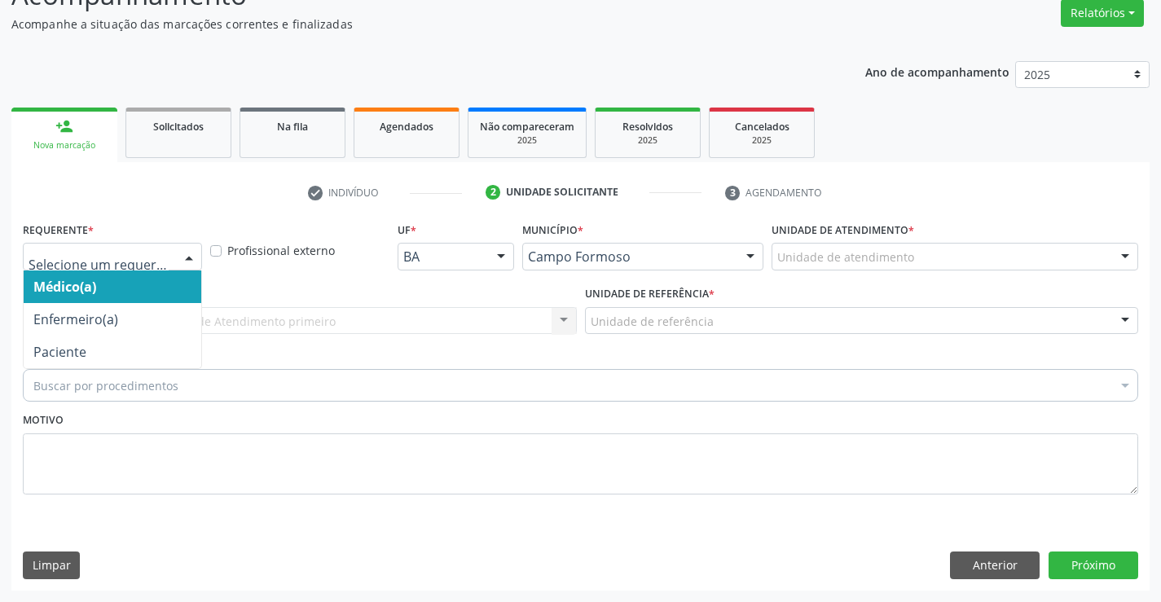
click at [187, 245] on div at bounding box center [189, 258] width 24 height 28
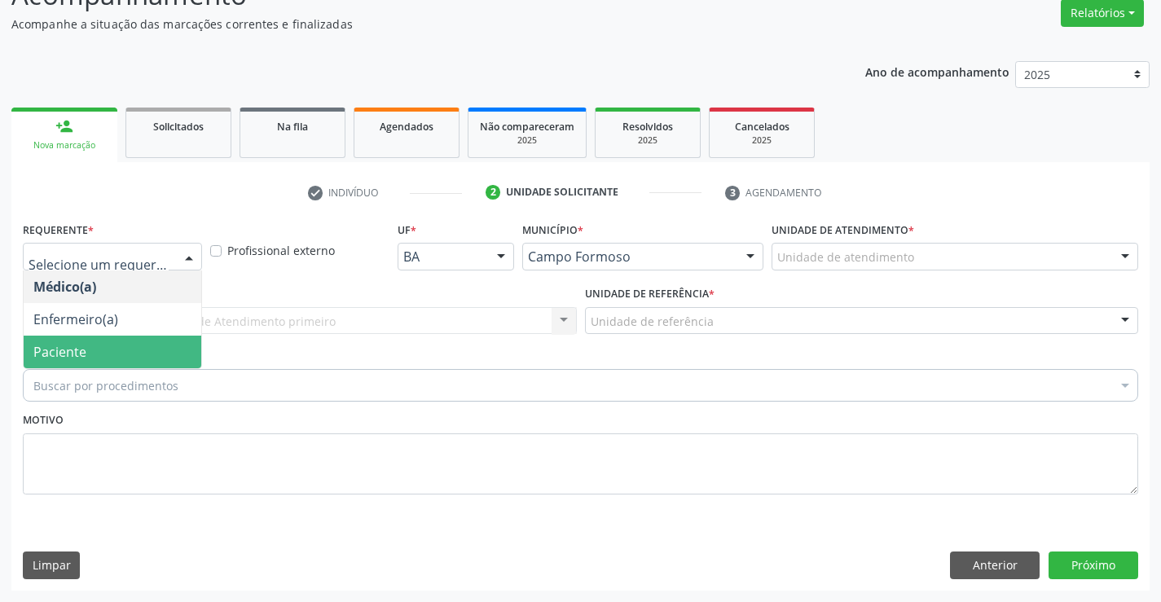
click at [108, 341] on span "Paciente" at bounding box center [113, 352] width 178 height 33
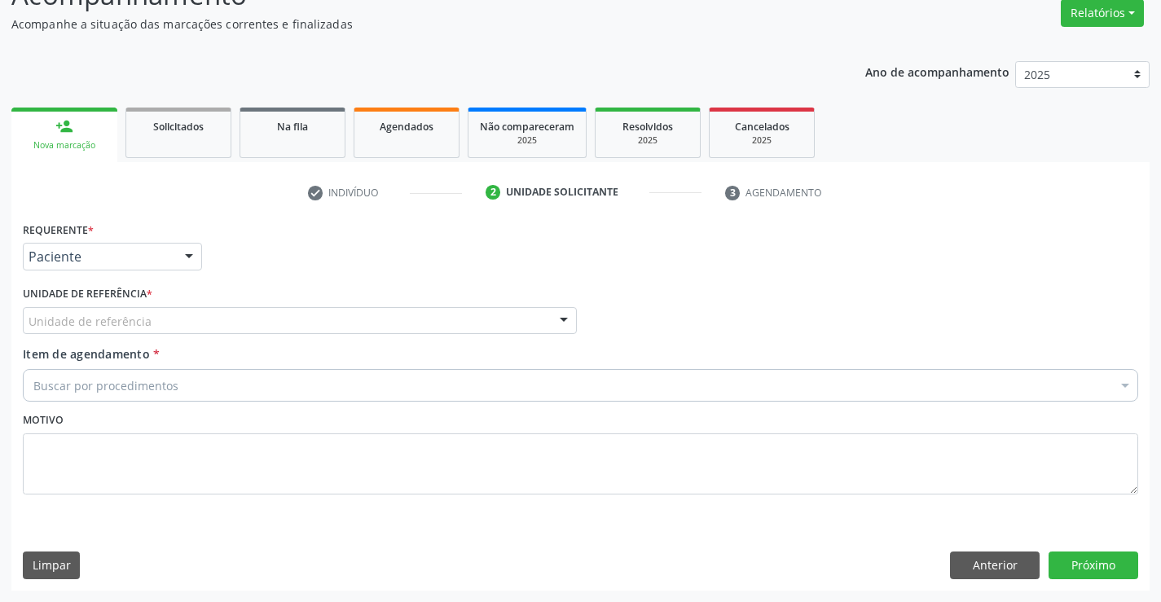
click at [257, 315] on div "Unidade de referência" at bounding box center [300, 321] width 554 height 28
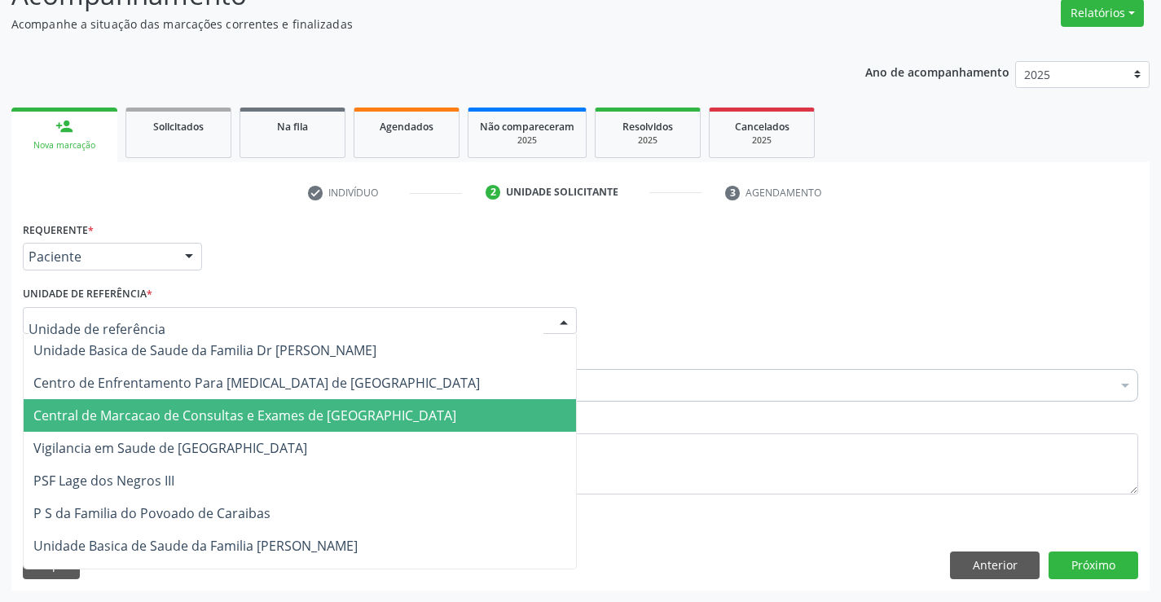
click at [275, 420] on span "Central de Marcacao de Consultas e Exames de [GEOGRAPHIC_DATA]" at bounding box center [244, 416] width 423 height 18
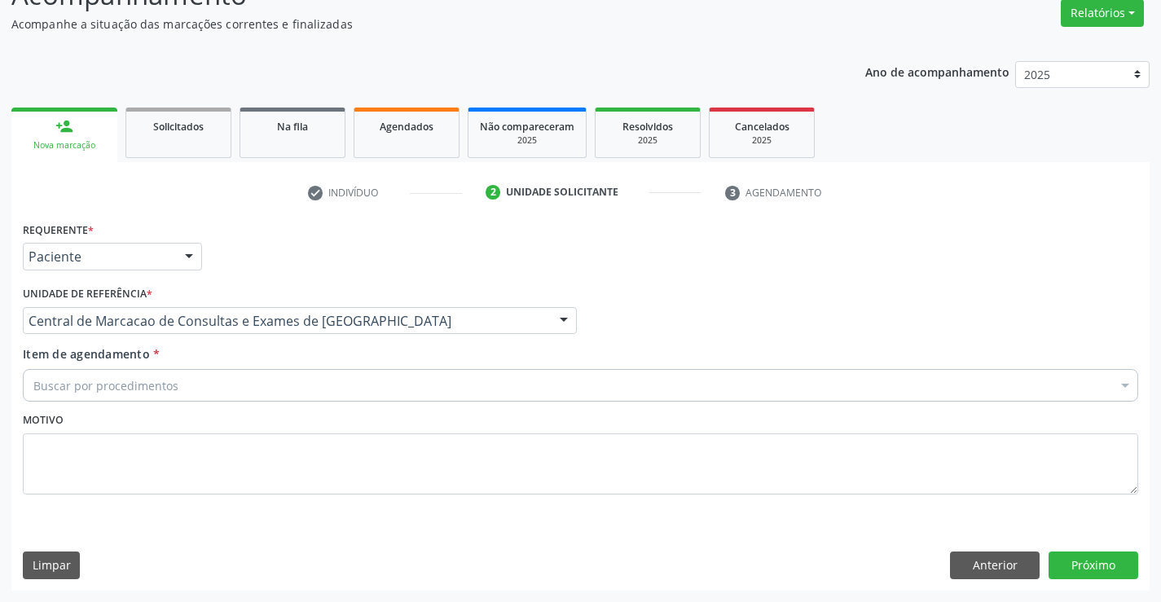
click at [300, 384] on div "Buscar por procedimentos" at bounding box center [581, 385] width 1116 height 33
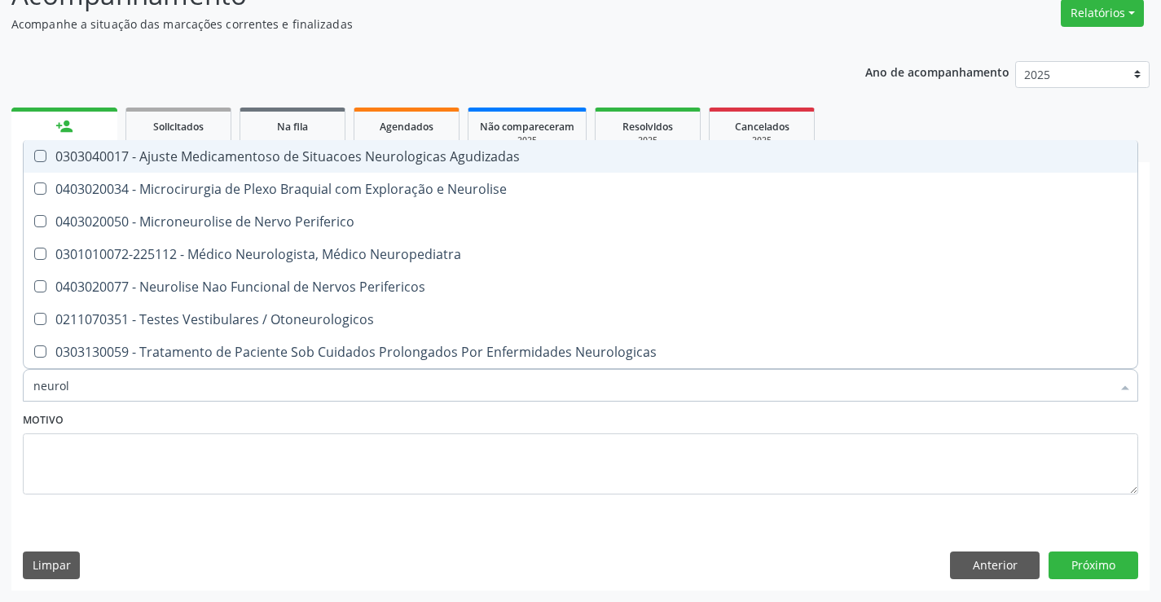
type input "neurolo"
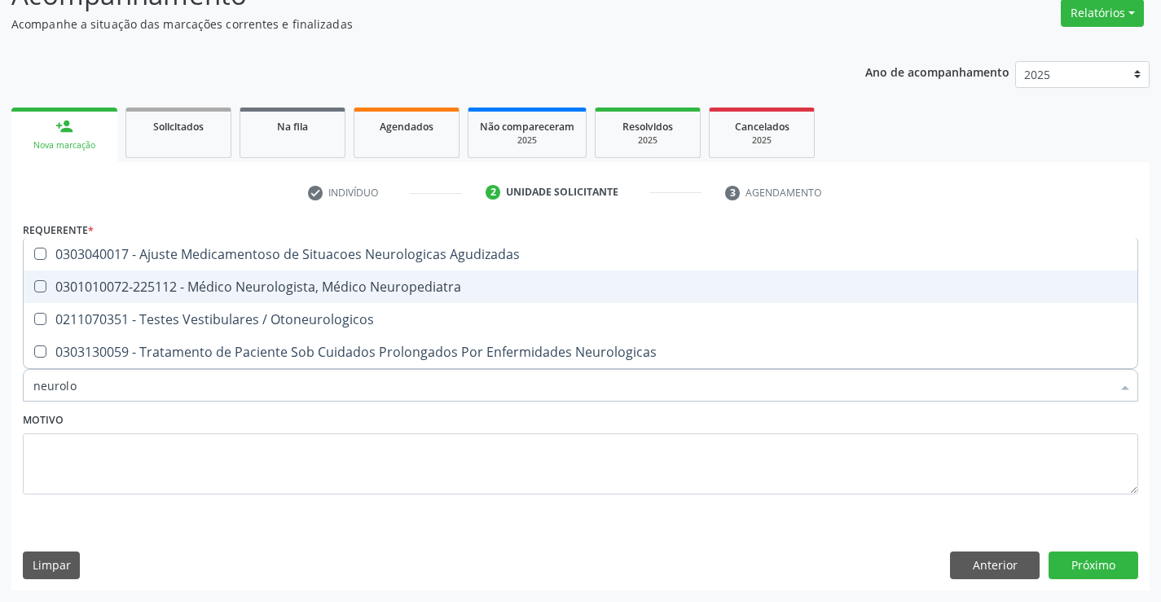
click at [315, 297] on span "0301010072-225112 - Médico Neurologista, Médico Neuropediatra" at bounding box center [581, 287] width 1114 height 33
checkbox Neuropediatra "true"
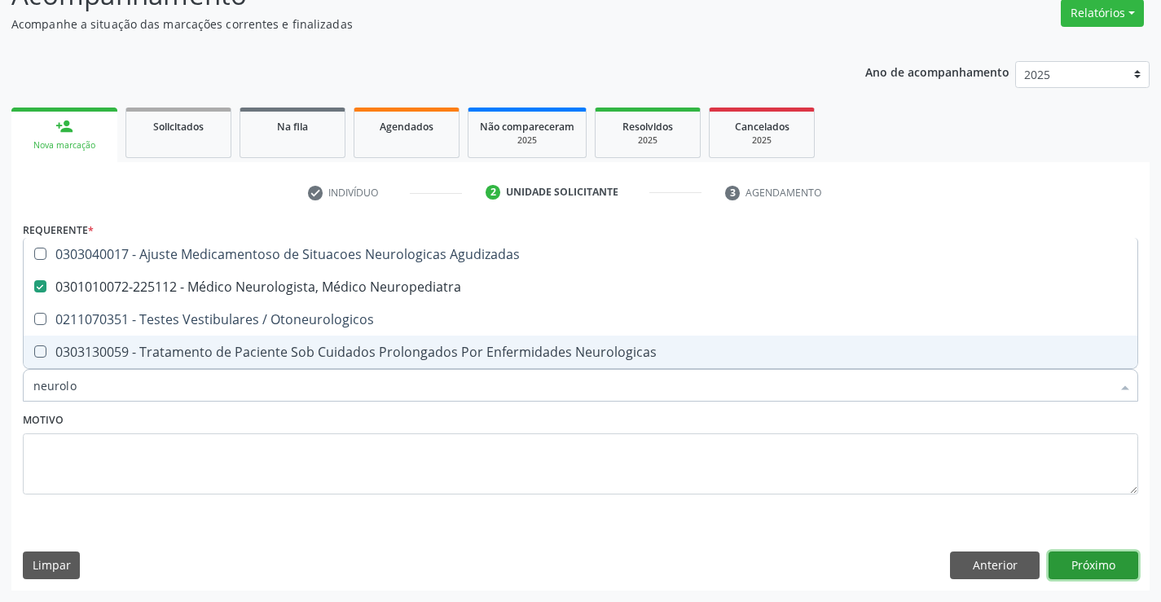
click at [1104, 565] on button "Próximo" at bounding box center [1094, 566] width 90 height 28
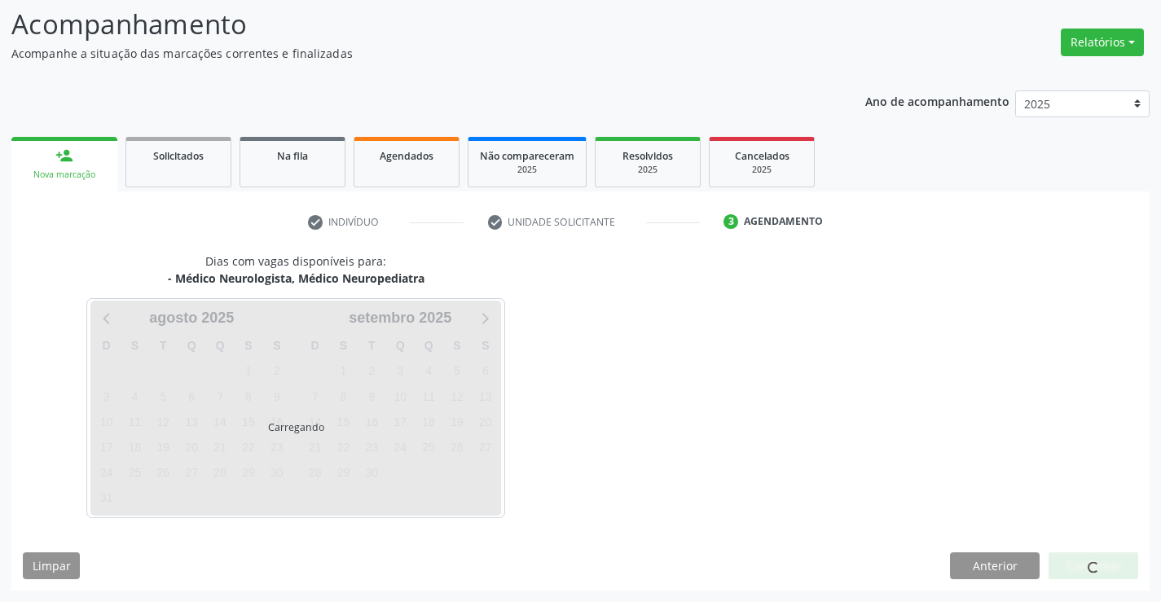
scroll to position [107, 0]
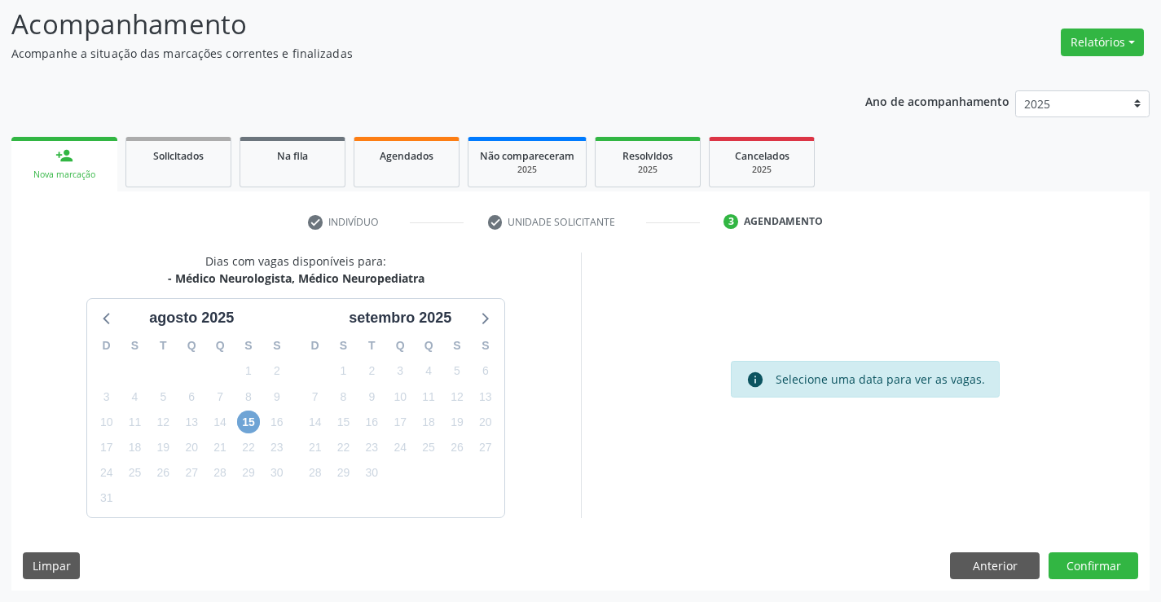
click at [249, 420] on span "15" at bounding box center [248, 422] width 23 height 23
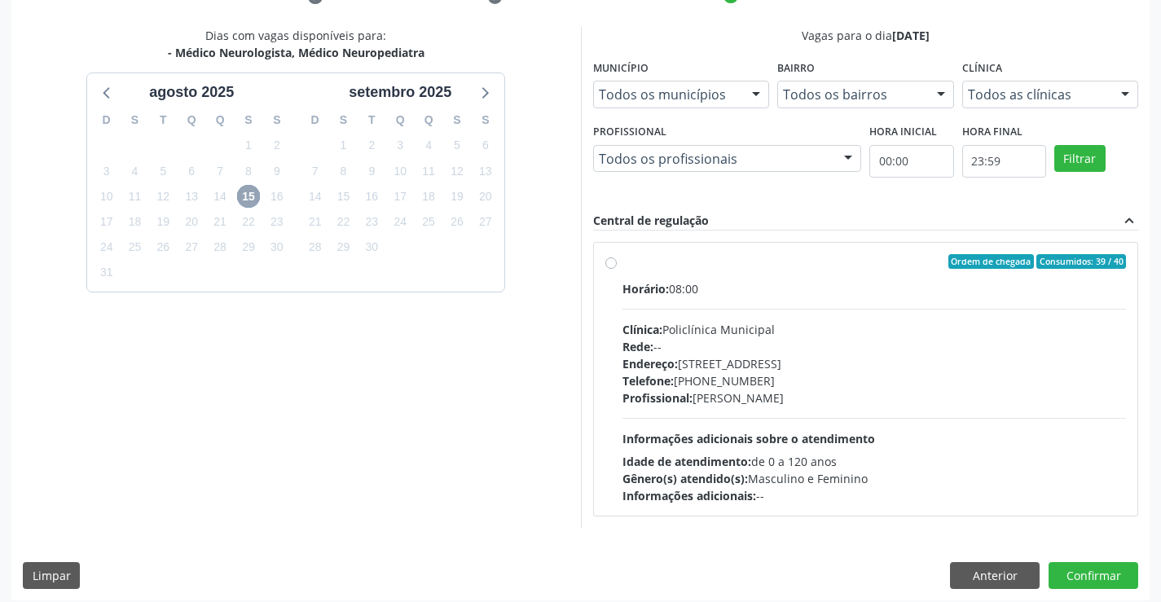
scroll to position [342, 0]
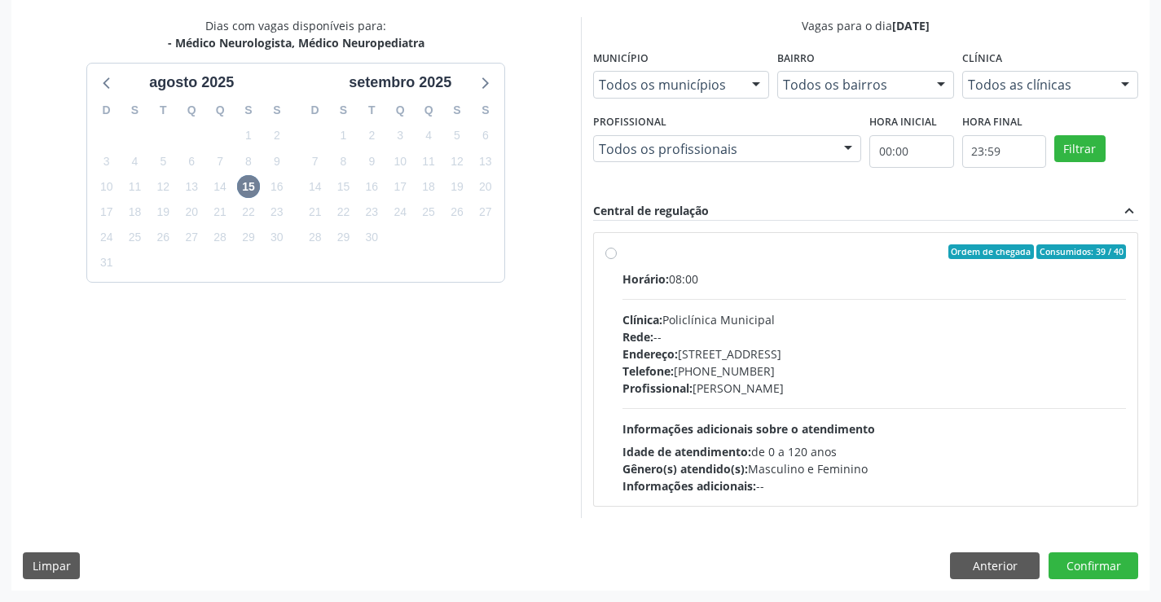
click at [721, 312] on div "Clínica: Policlínica Municipal" at bounding box center [875, 319] width 504 height 17
click at [617, 259] on input "Ordem de chegada Consumidos: 39 / 40 Horário: 08:00 Clínica: Policlínica Munici…" at bounding box center [611, 251] width 11 height 15
radio input "true"
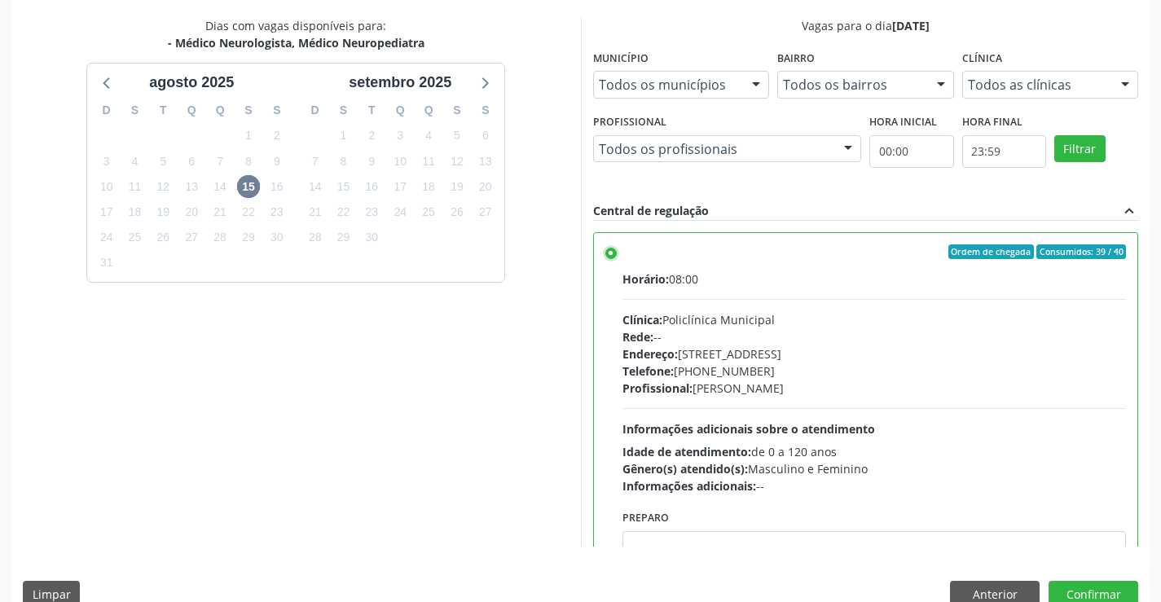
scroll to position [81, 0]
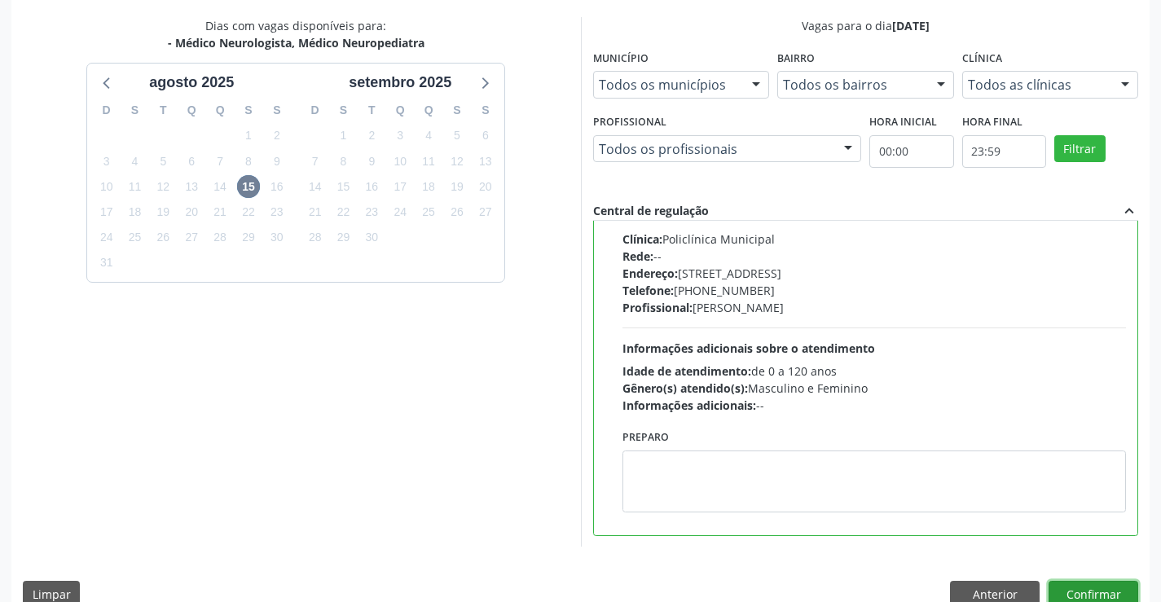
click at [1100, 592] on button "Confirmar" at bounding box center [1094, 595] width 90 height 28
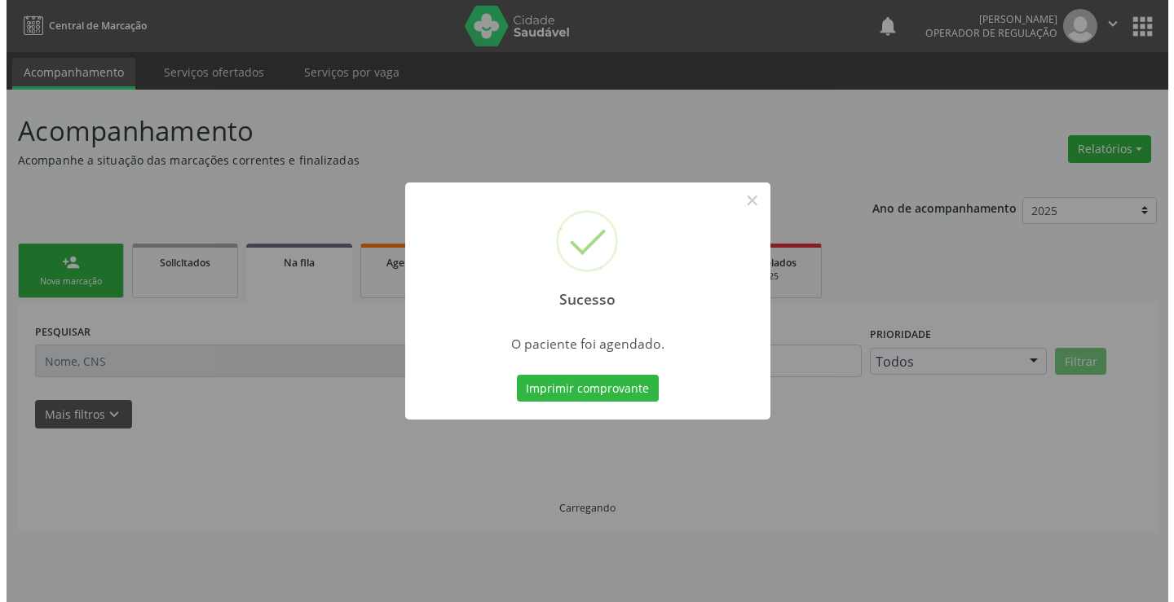
scroll to position [0, 0]
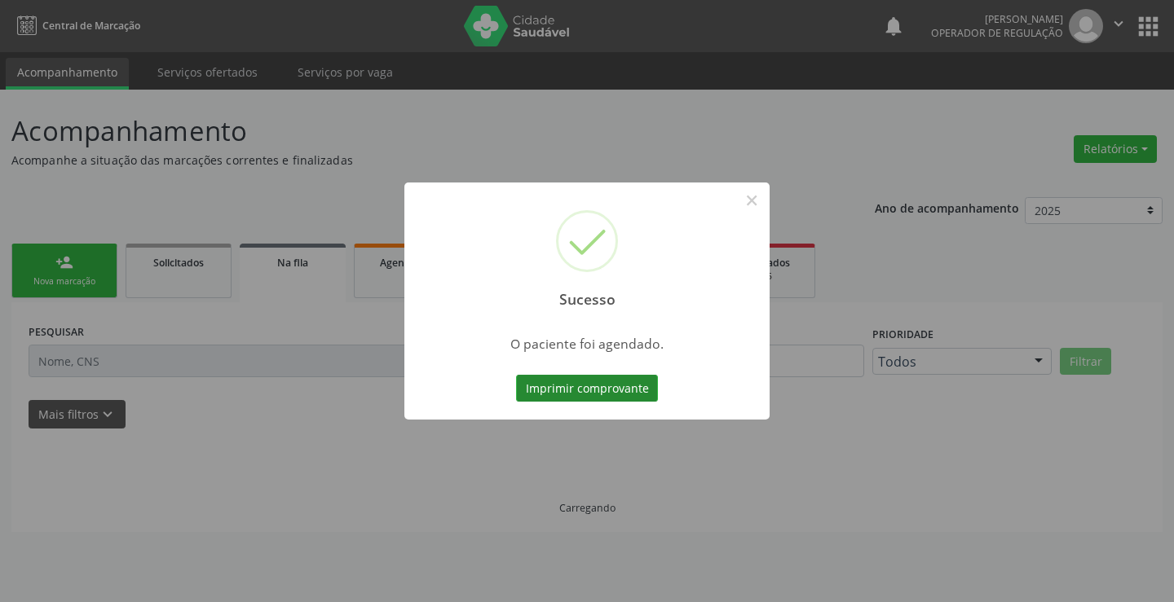
click at [612, 393] on button "Imprimir comprovante" at bounding box center [587, 389] width 142 height 28
